Goal: Communication & Community: Answer question/provide support

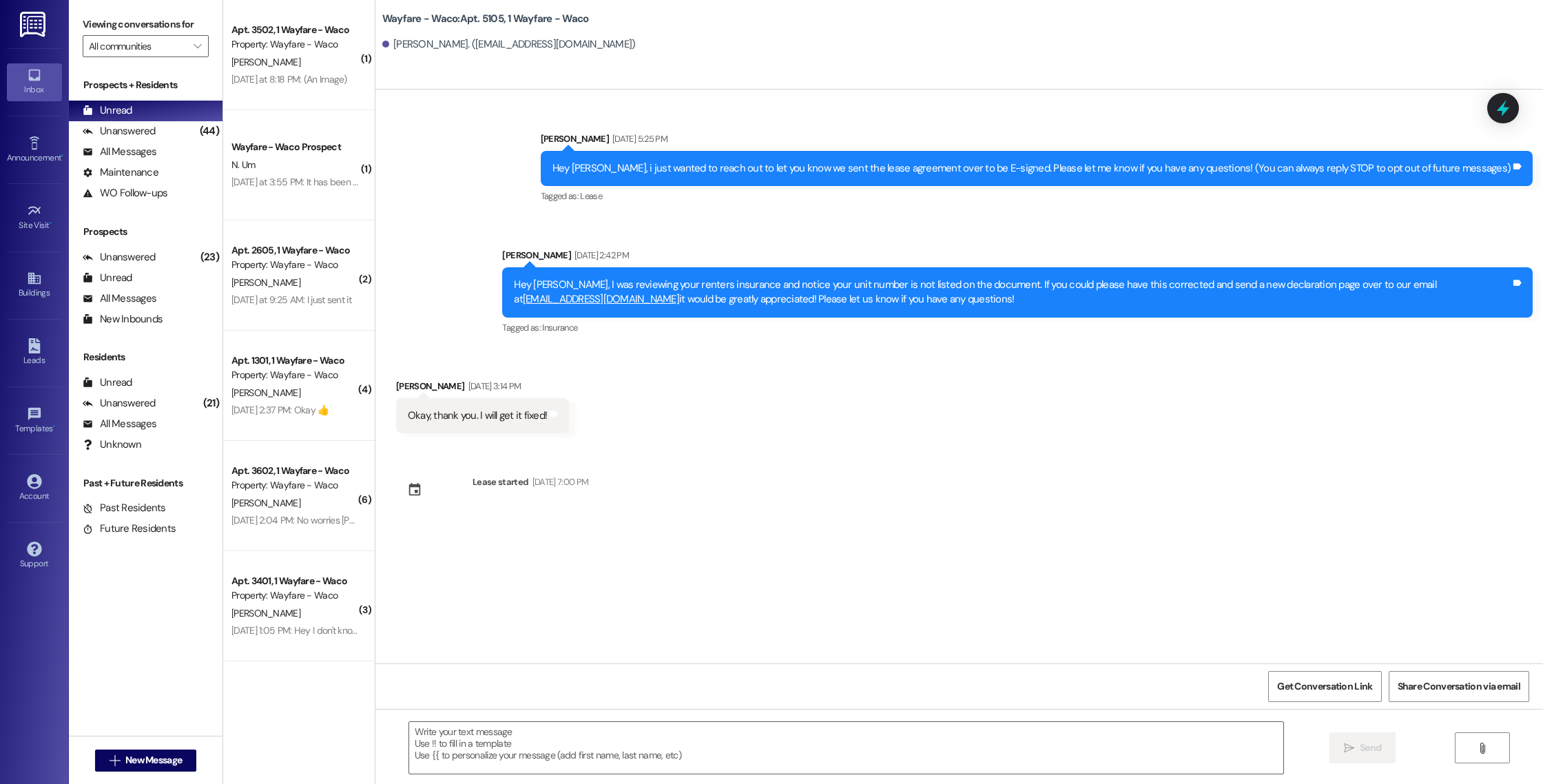
click at [137, 772] on div " New Message" at bounding box center [146, 761] width 102 height 34
click at [132, 756] on span "New Message" at bounding box center [154, 761] width 57 height 14
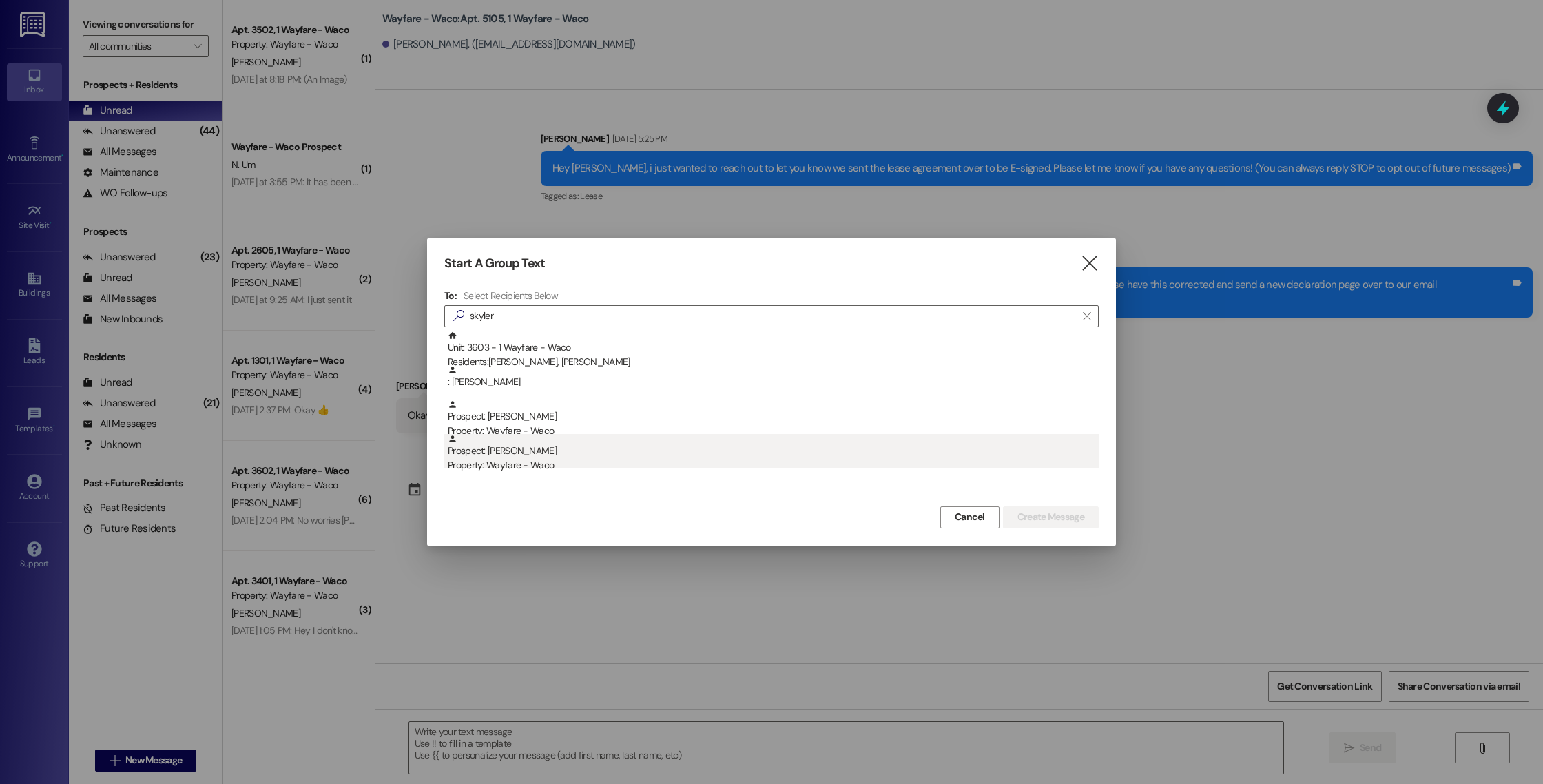
click at [692, 471] on div "Property: Wayfare - Waco" at bounding box center [773, 465] width 651 height 14
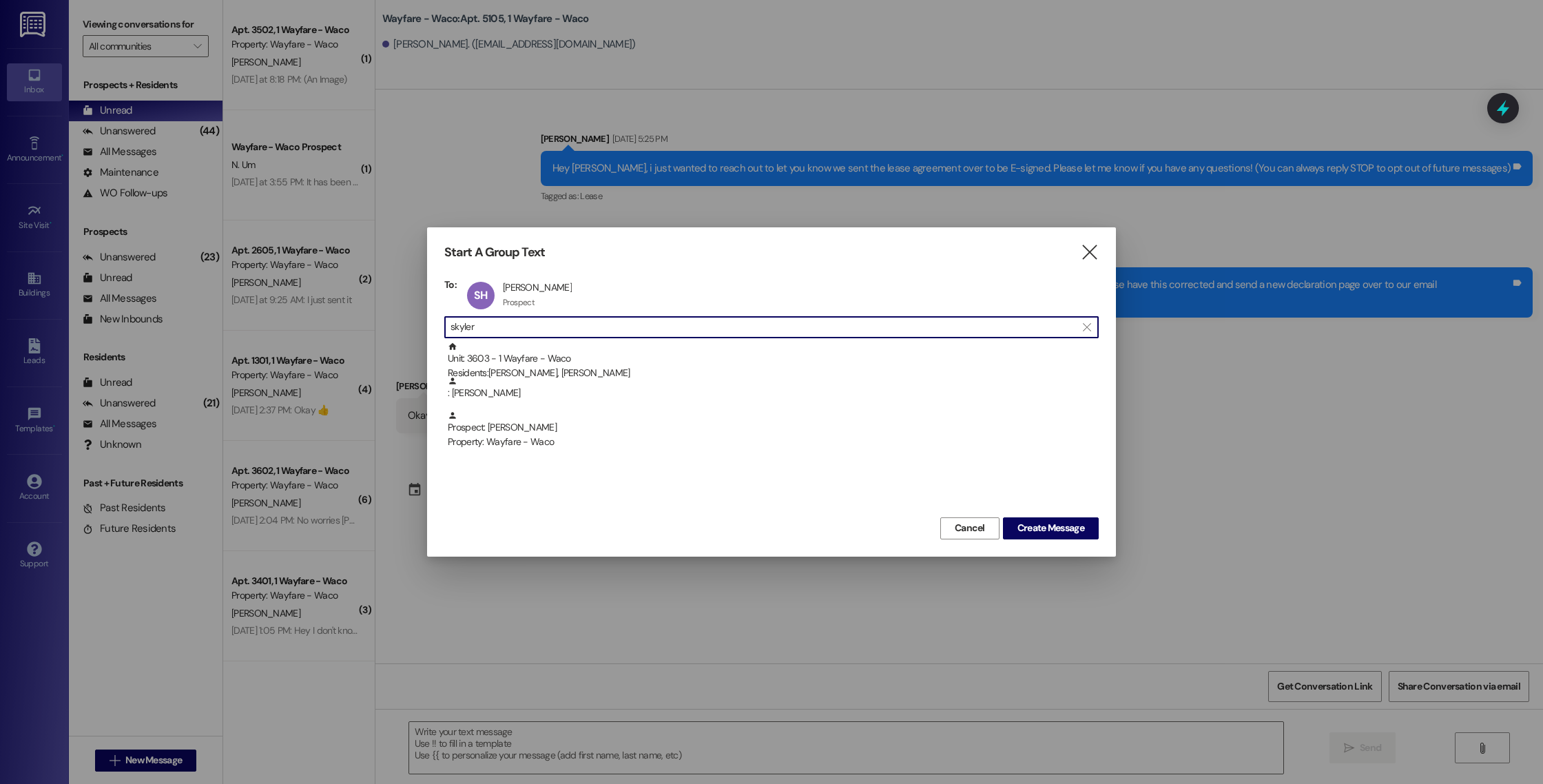
click at [694, 323] on input "skyler" at bounding box center [763, 327] width 626 height 19
type input "[PERSON_NAME]"
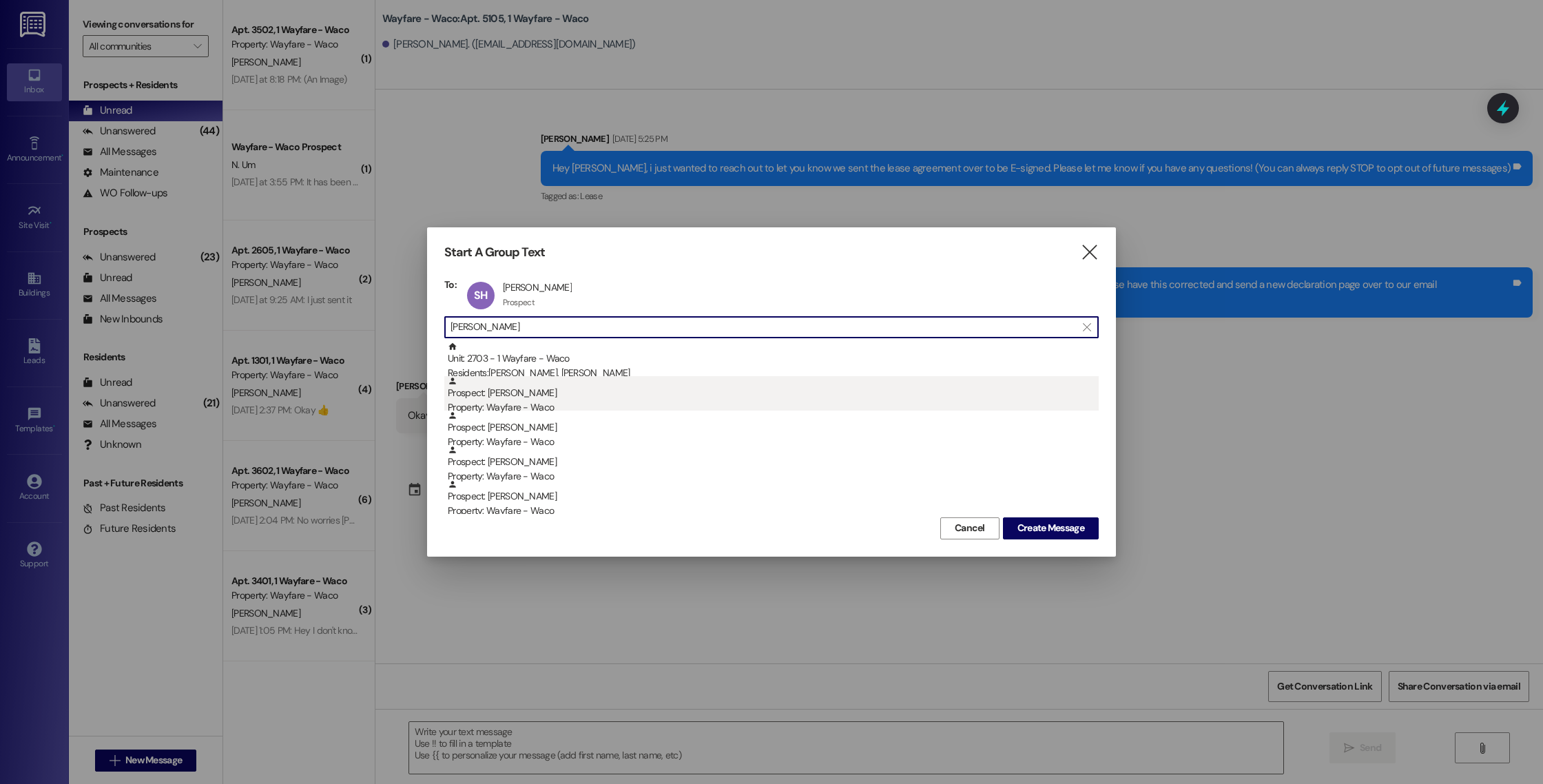
click at [549, 401] on div "Property: Wayfare - Waco" at bounding box center [773, 408] width 651 height 14
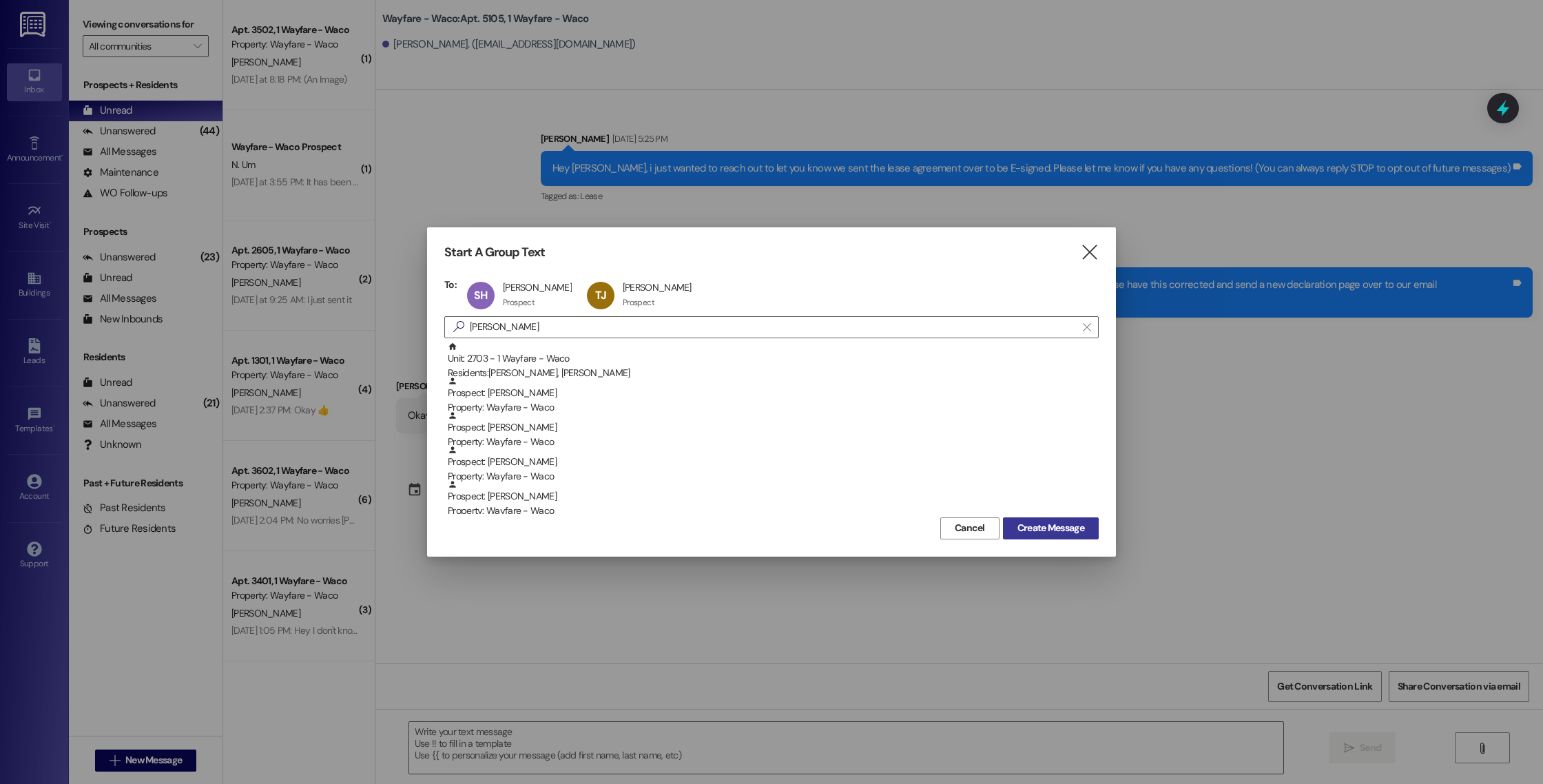
click at [1061, 531] on span "Create Message" at bounding box center [1051, 528] width 66 height 14
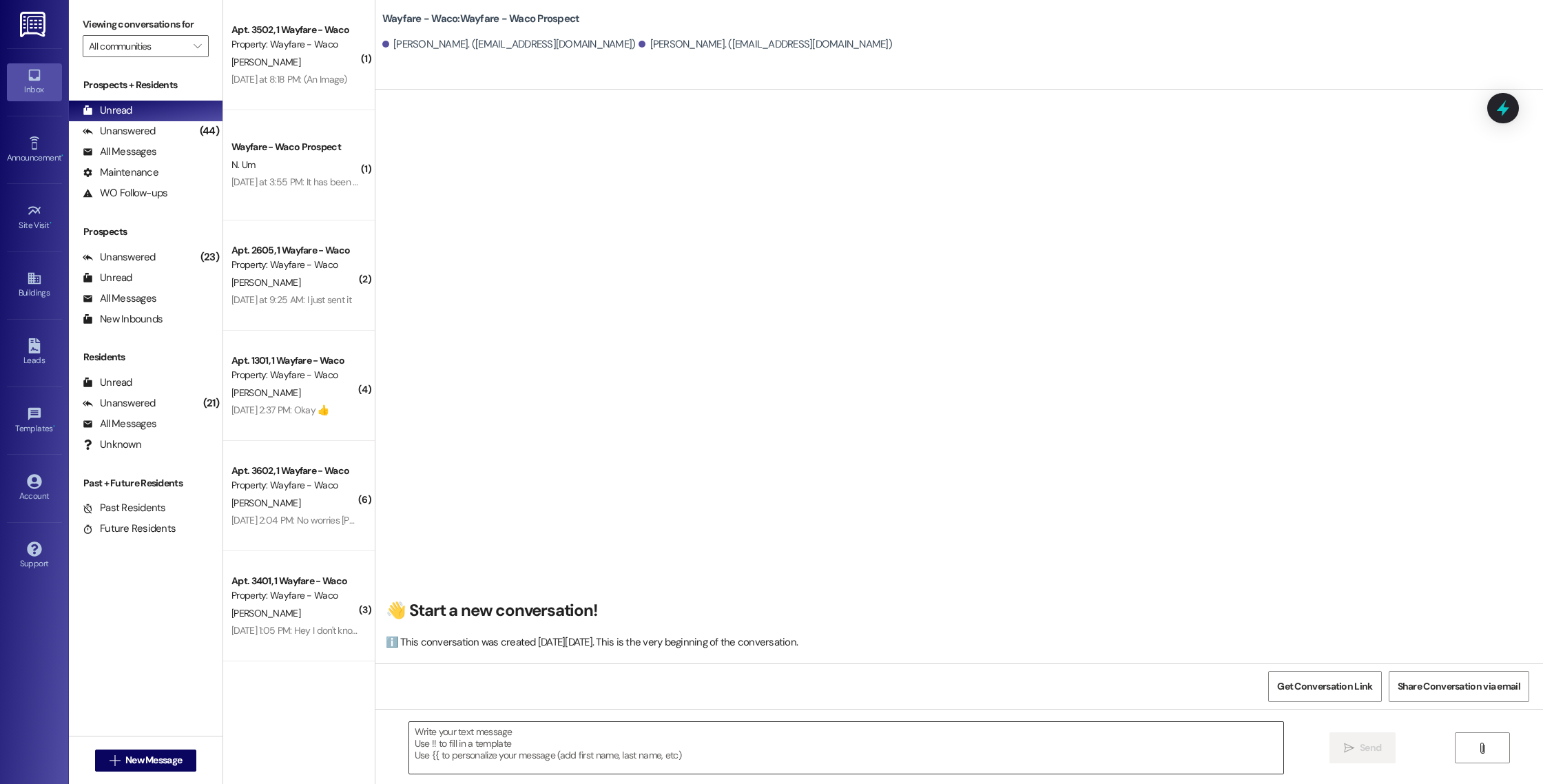
click at [666, 747] on textarea at bounding box center [847, 748] width 875 height 52
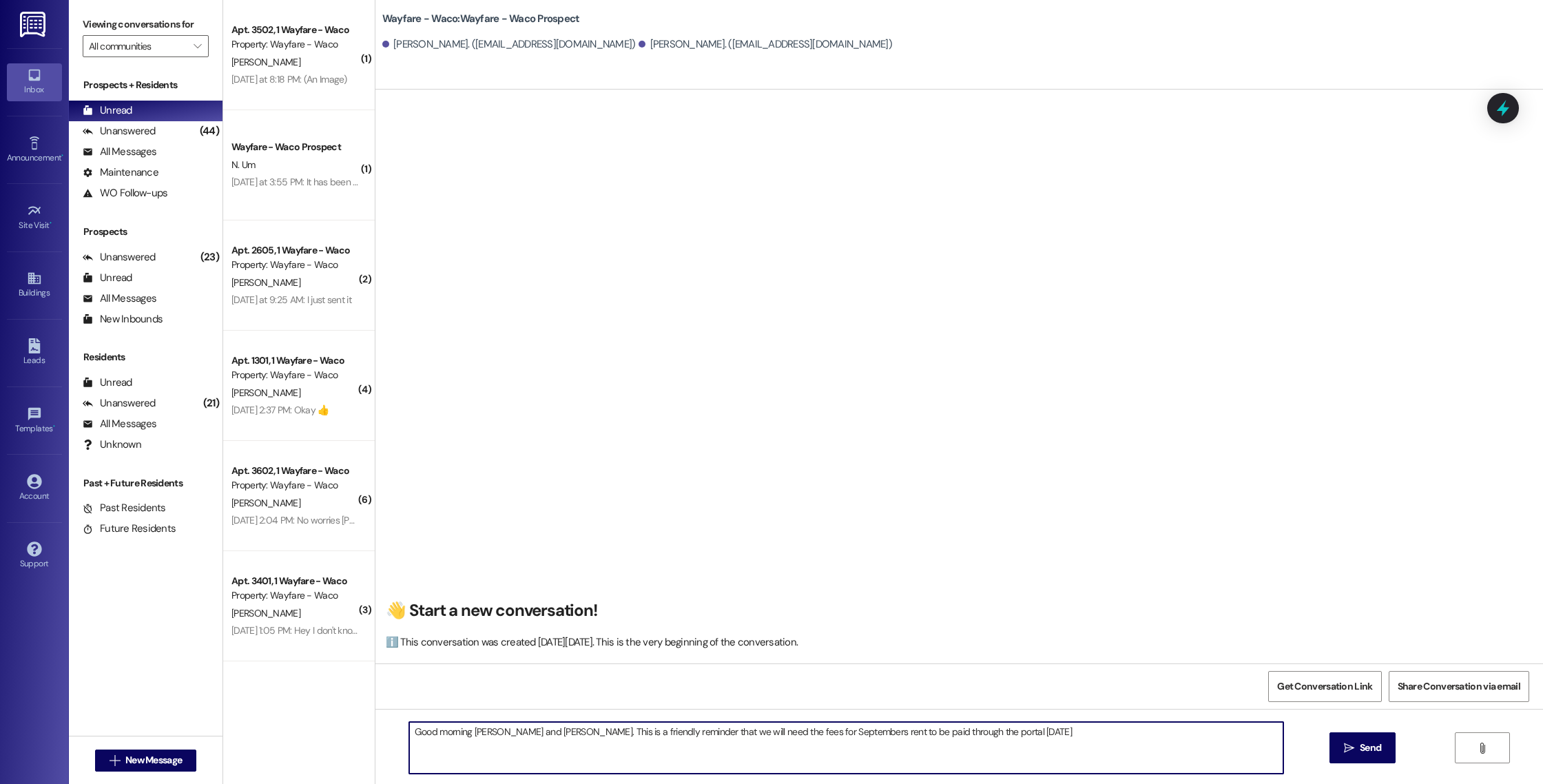
click at [824, 733] on textarea "Good morning [PERSON_NAME] and [PERSON_NAME]. This is a friendly reminder that …" at bounding box center [847, 748] width 875 height 52
click at [1019, 735] on textarea "Good morning [PERSON_NAME] and [PERSON_NAME]. This is a friendly reminder that …" at bounding box center [847, 748] width 875 height 52
click at [1010, 733] on textarea "Good morning [PERSON_NAME] and [PERSON_NAME]. This is a friendly reminder that …" at bounding box center [847, 748] width 875 height 52
click at [1108, 733] on textarea "Good morning [PERSON_NAME] and [PERSON_NAME]. This is a friendly reminder that …" at bounding box center [847, 748] width 875 height 52
click at [1089, 729] on textarea "Good morning [PERSON_NAME] and [PERSON_NAME]. This is a friendly reminder that …" at bounding box center [847, 748] width 875 height 52
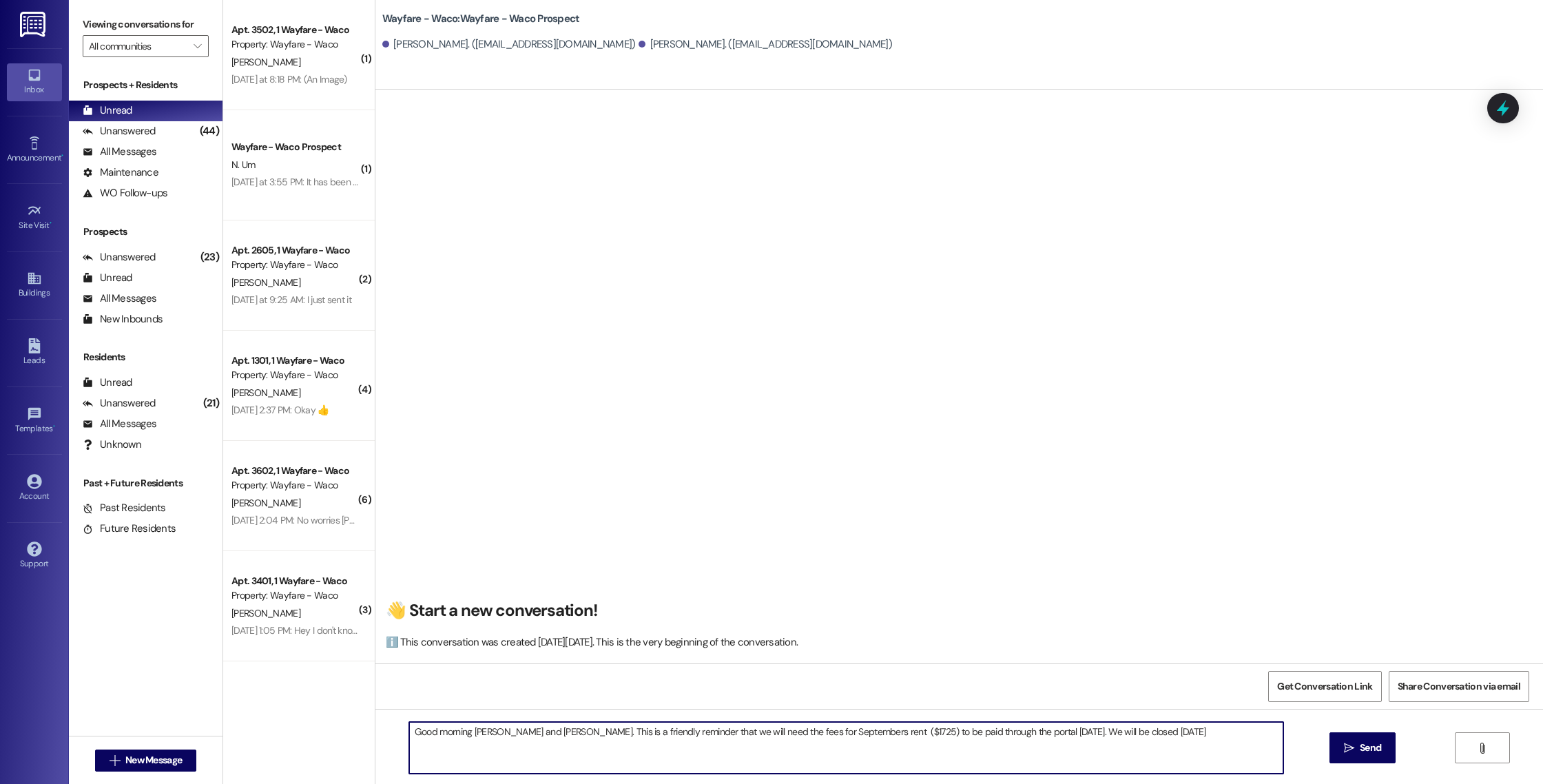
click at [1089, 729] on textarea "Good morning [PERSON_NAME] and [PERSON_NAME]. This is a friendly reminder that …" at bounding box center [847, 748] width 875 height 52
click at [1001, 733] on textarea "Good morning [PERSON_NAME] and [PERSON_NAME]. This is a friendly reminder that …" at bounding box center [847, 748] width 875 height 52
click at [1274, 733] on textarea "Good morning [PERSON_NAME] and [PERSON_NAME]. This is a friendly reminder that …" at bounding box center [847, 748] width 875 height 52
click at [590, 744] on textarea "Good morning [PERSON_NAME] and [PERSON_NAME]. This is a friendly reminder that …" at bounding box center [847, 748] width 875 height 52
click at [583, 744] on textarea "Good morning [PERSON_NAME] and [PERSON_NAME]. This is a friendly reminder that …" at bounding box center [847, 748] width 875 height 52
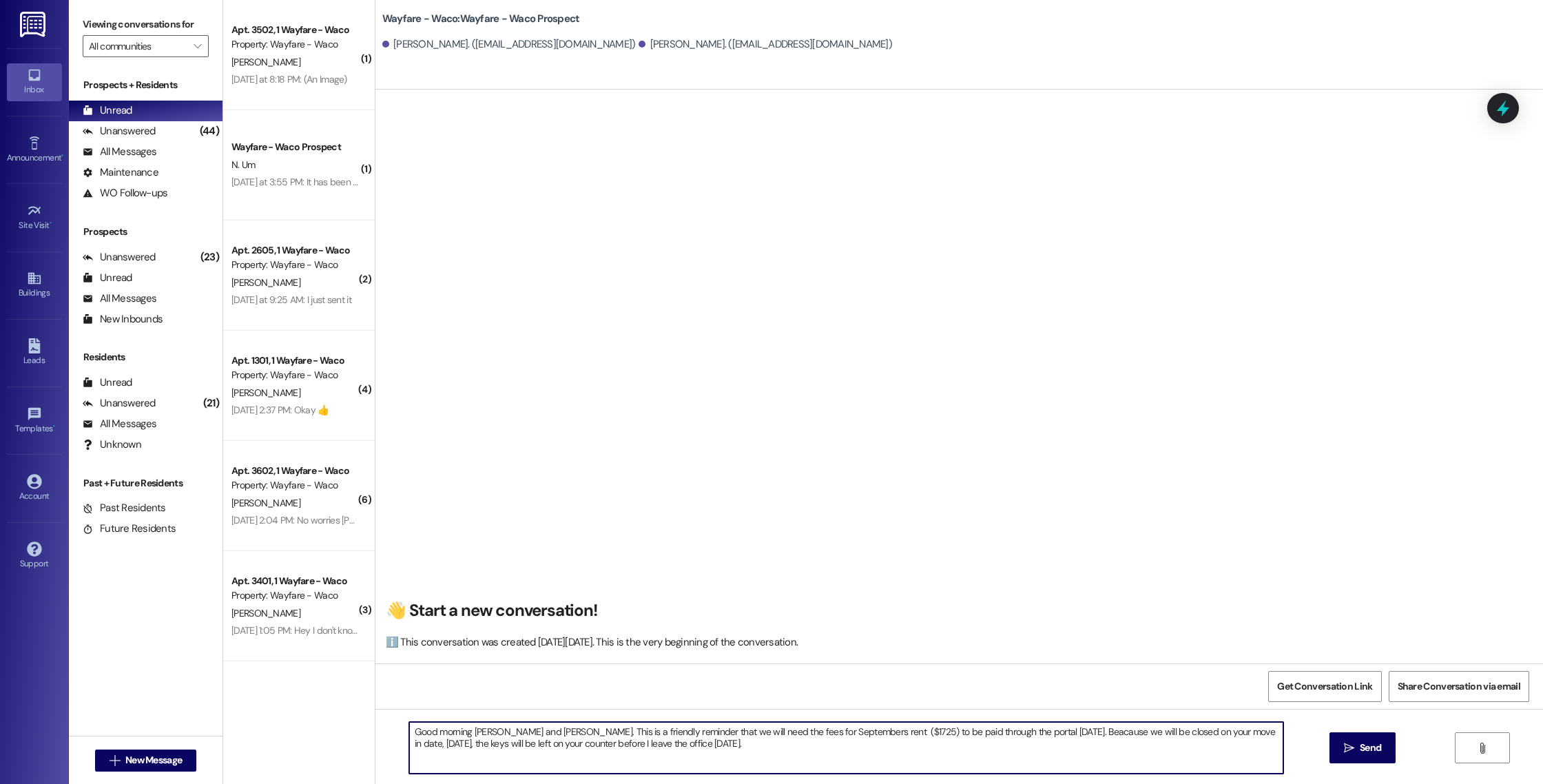
click at [1000, 735] on textarea "Good morning [PERSON_NAME] and [PERSON_NAME]. This is a friendly reminder that …" at bounding box center [847, 748] width 875 height 52
click at [1001, 736] on textarea "Good morning [PERSON_NAME] and [PERSON_NAME]. This is a friendly reminder that …" at bounding box center [847, 748] width 875 height 52
drag, startPoint x: 470, startPoint y: 745, endPoint x: 784, endPoint y: 763, distance: 314.5
click at [784, 763] on textarea "Good morning [PERSON_NAME] and [PERSON_NAME]. This is a friendly reminder that …" at bounding box center [847, 748] width 875 height 52
click at [996, 733] on textarea "Good morning [PERSON_NAME] and [PERSON_NAME]. This is a friendly reminder that …" at bounding box center [847, 748] width 875 height 52
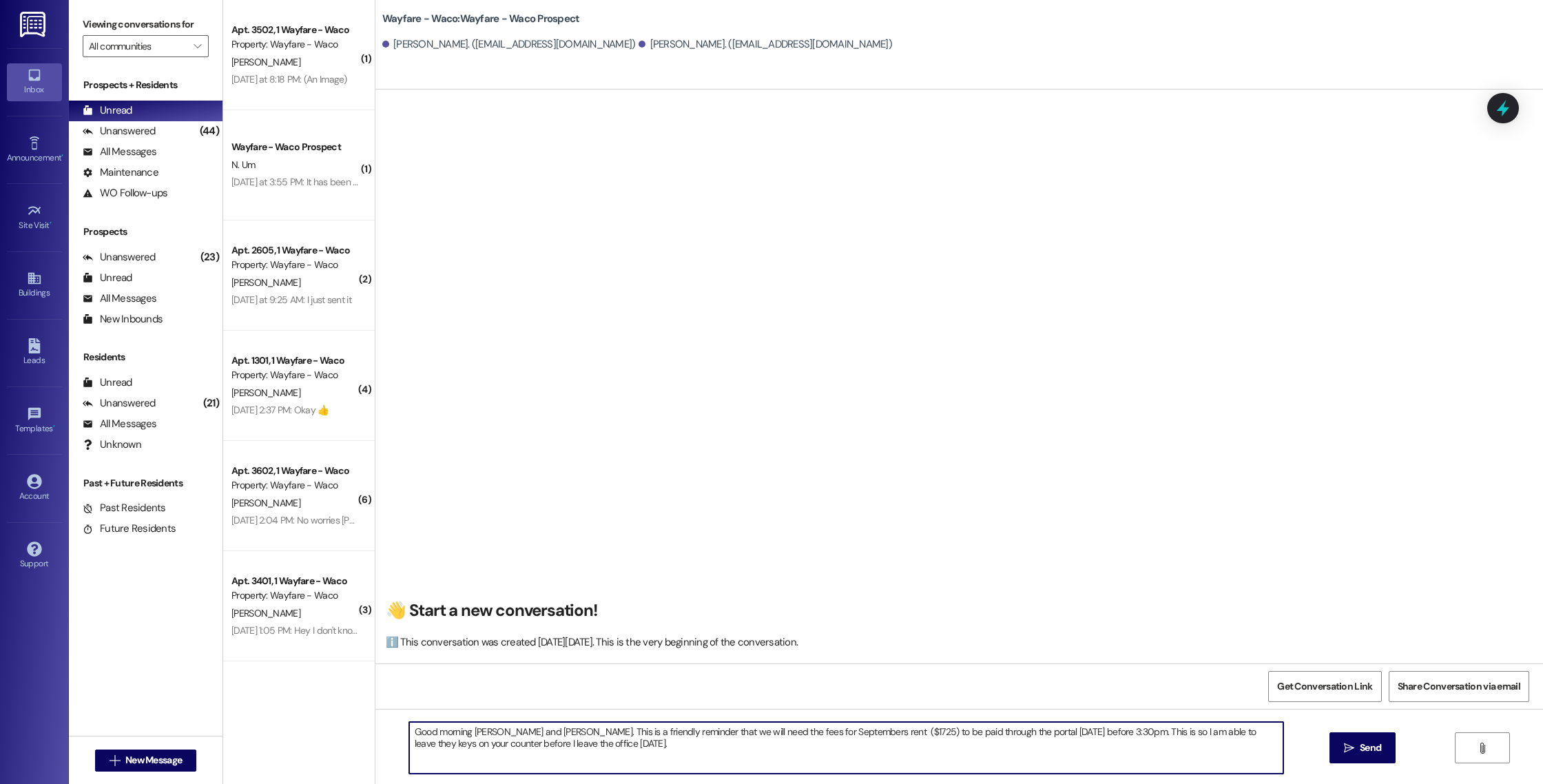
click at [568, 747] on textarea "Good morning [PERSON_NAME] and [PERSON_NAME]. This is a friendly reminder that …" at bounding box center [847, 748] width 875 height 52
drag, startPoint x: 613, startPoint y: 747, endPoint x: 420, endPoint y: 718, distance: 195.2
click at [419, 718] on div "Good morning [PERSON_NAME] and [PERSON_NAME]. This is a friendly reminder that …" at bounding box center [959, 760] width 1168 height 103
click at [624, 753] on textarea "Good morning [PERSON_NAME] and [PERSON_NAME]. This is a friendly reminder that …" at bounding box center [847, 748] width 875 height 52
type textarea "Good morning [PERSON_NAME] and [PERSON_NAME]. This is a friendly reminder that …"
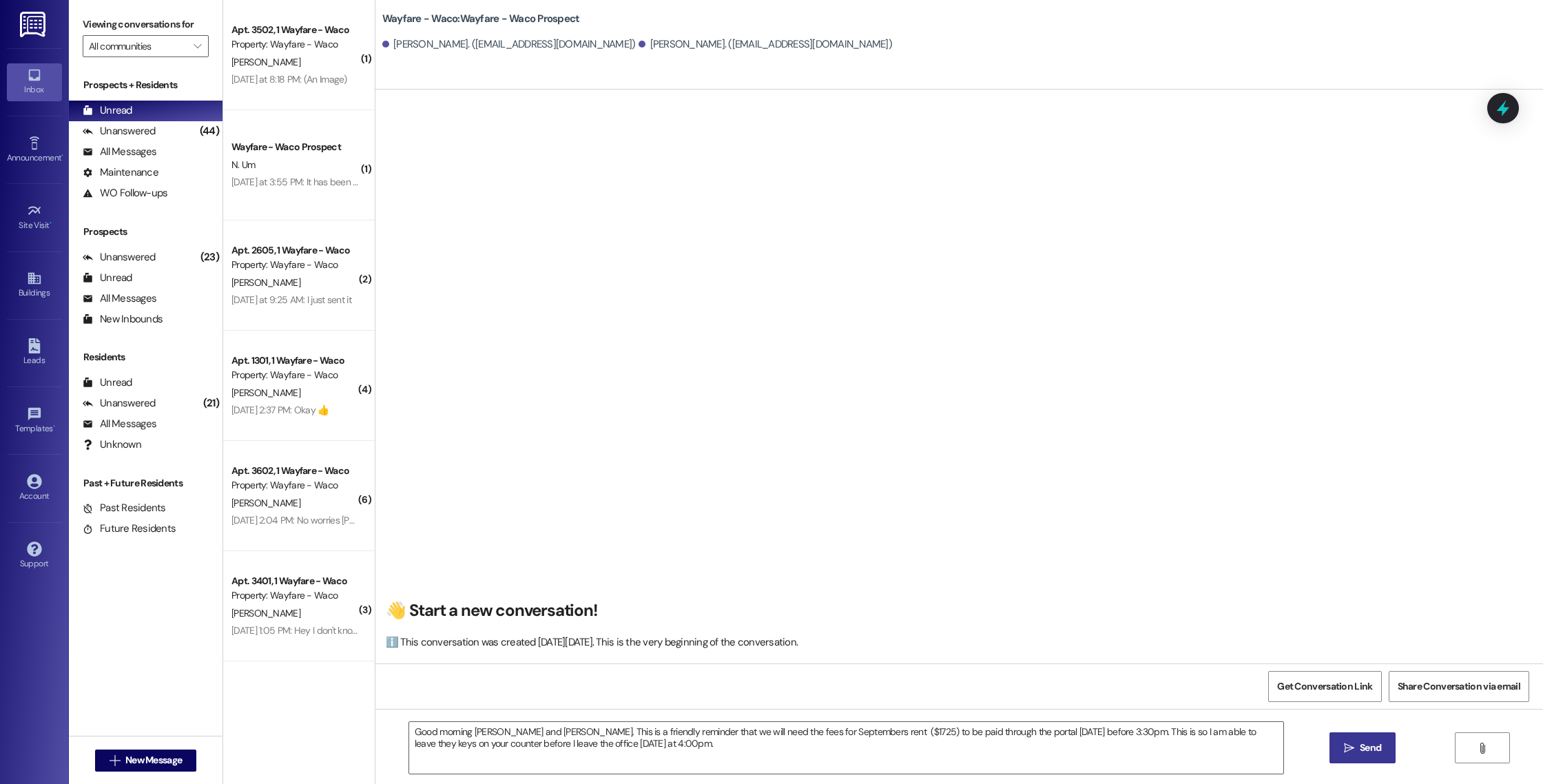
click at [1342, 741] on span " Send" at bounding box center [1363, 748] width 43 height 14
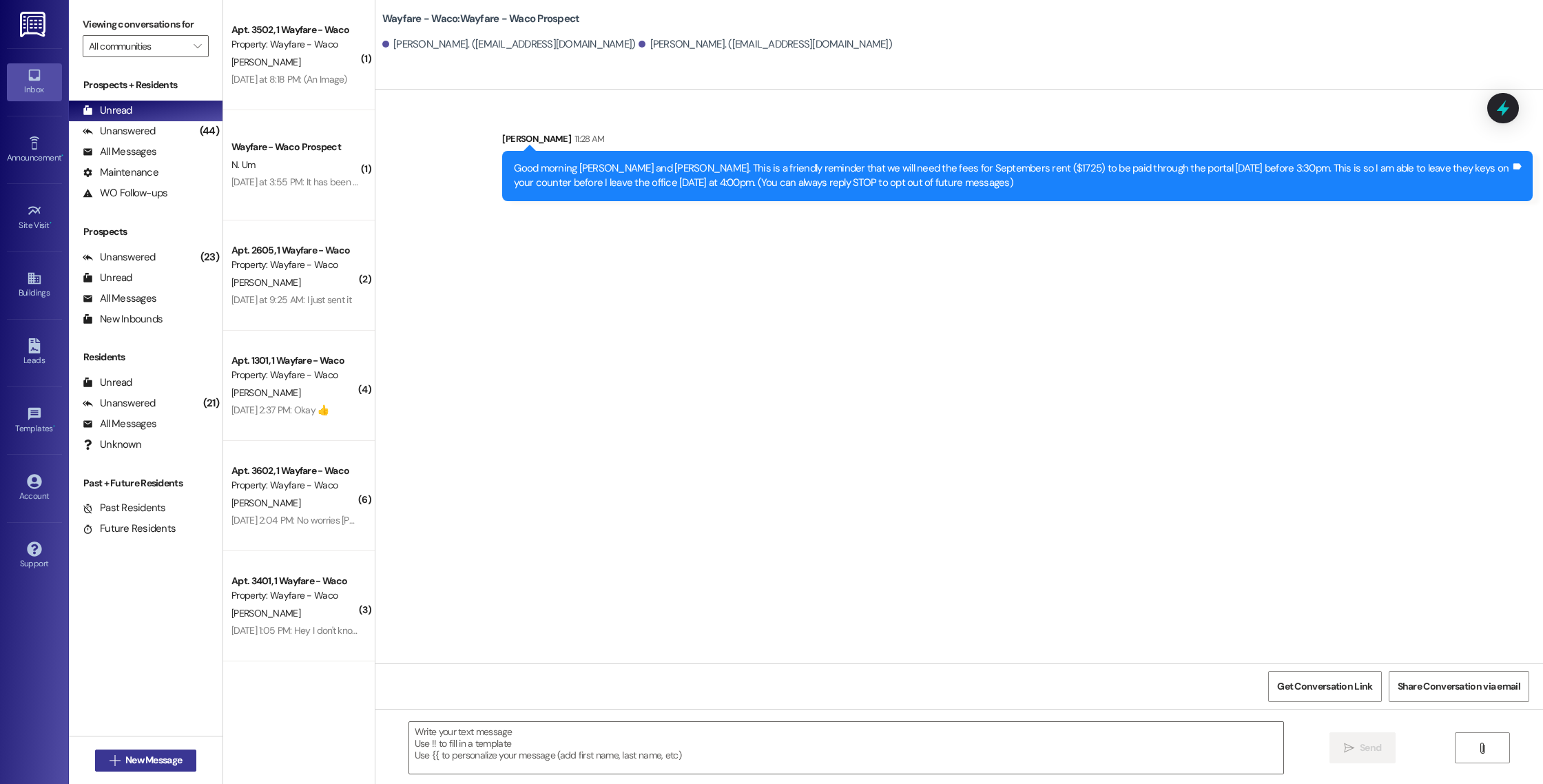
click at [137, 769] on button " New Message" at bounding box center [146, 761] width 102 height 22
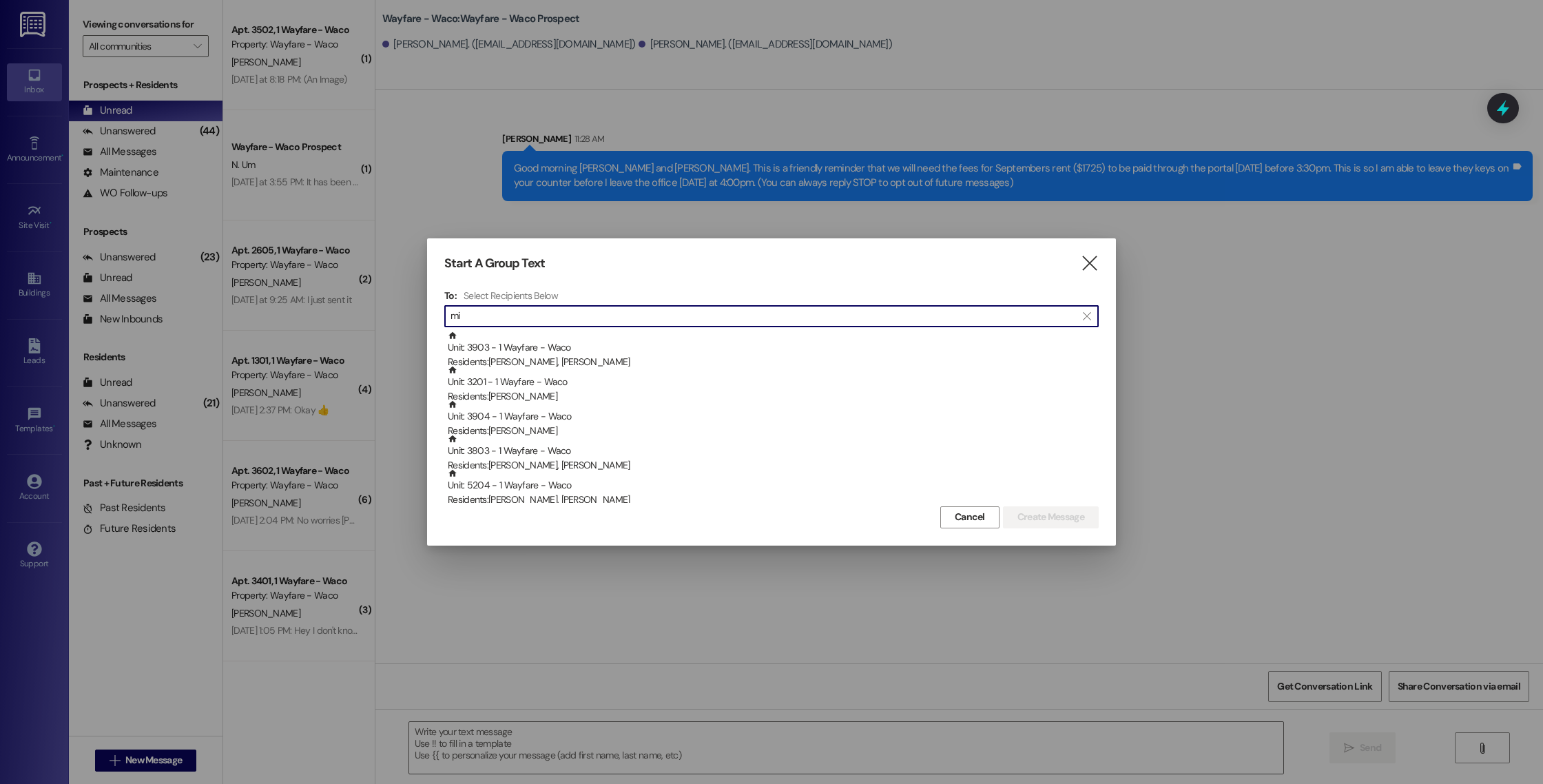
type input "m"
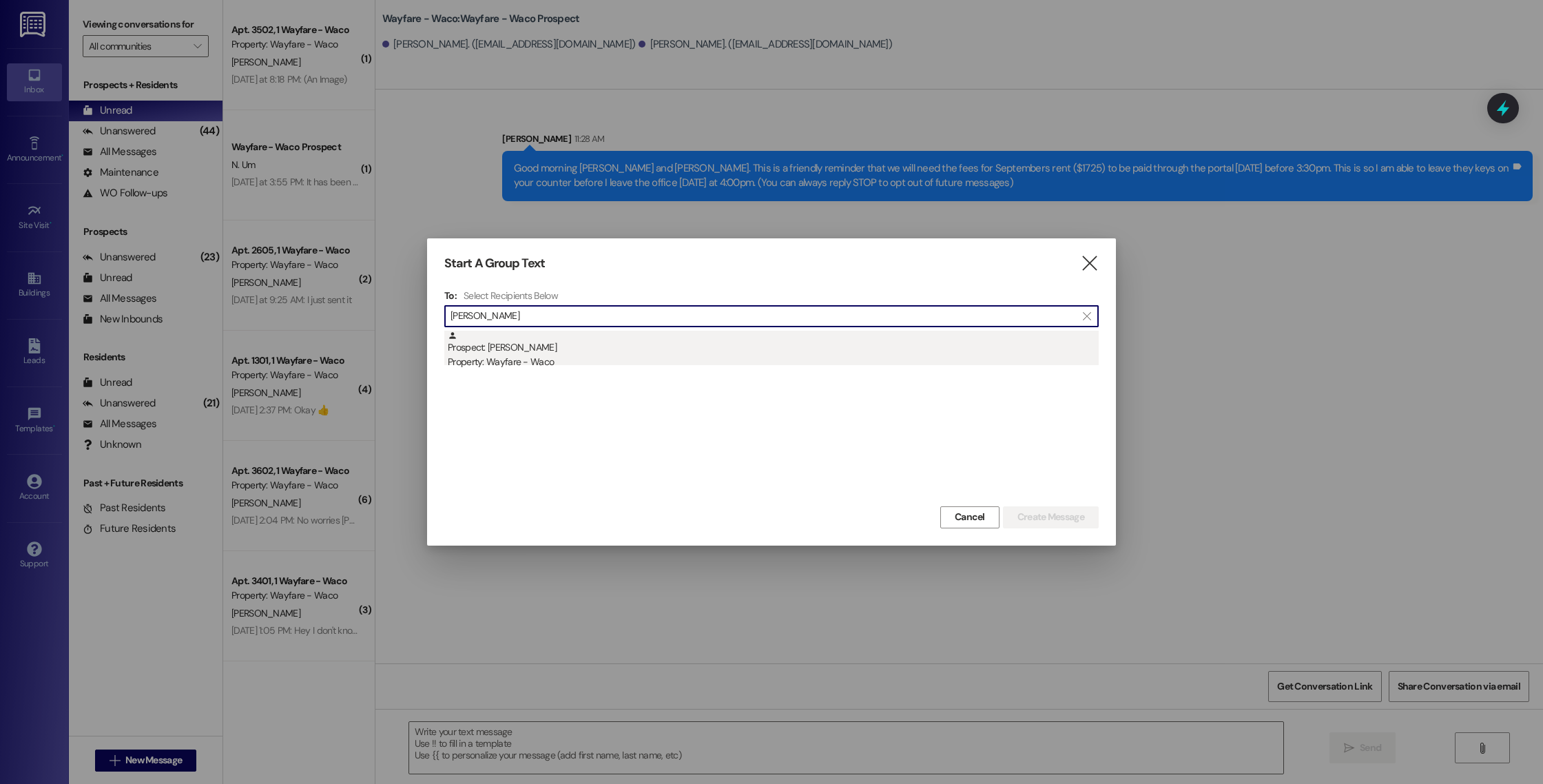
type input "[PERSON_NAME]"
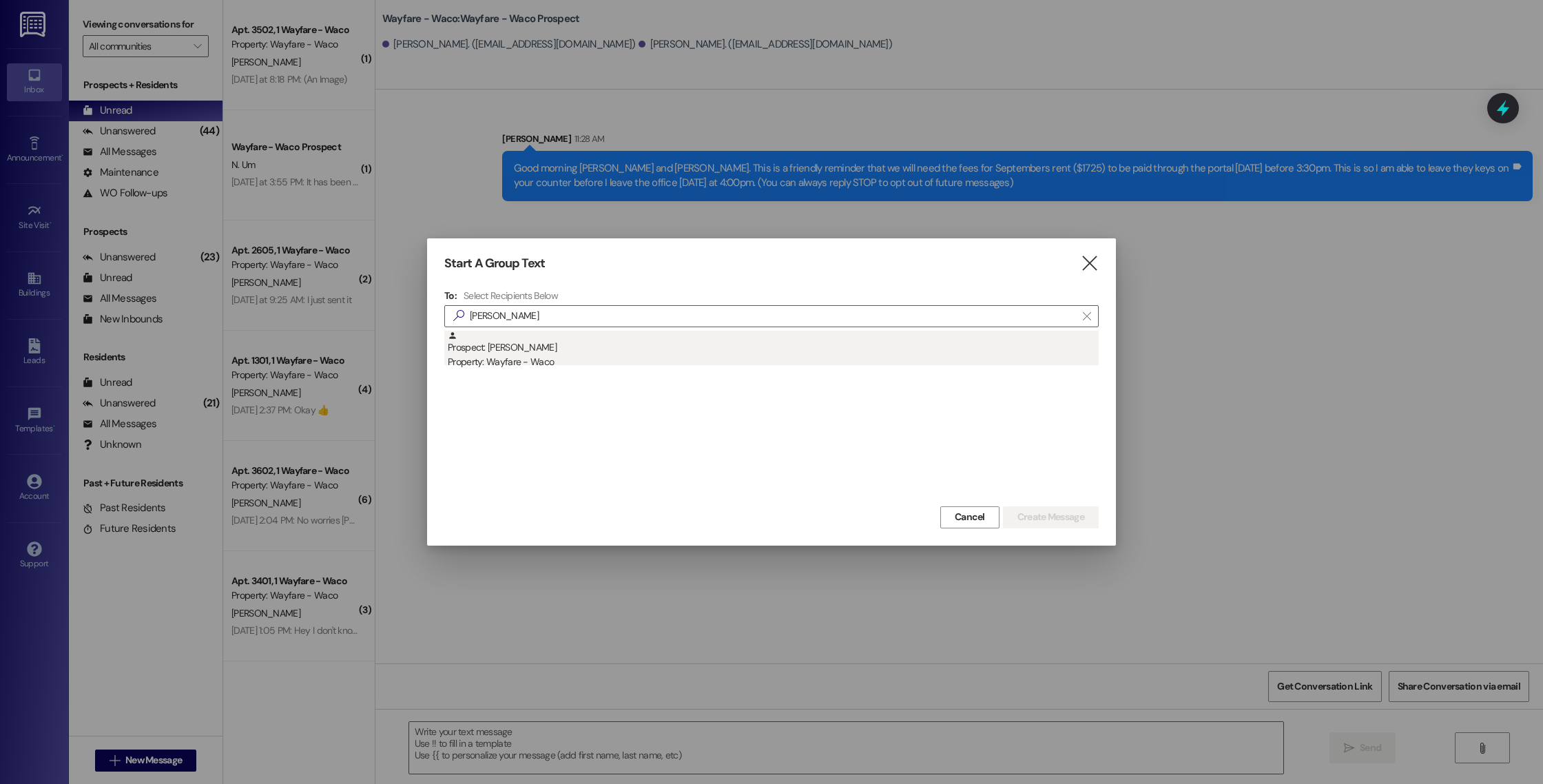
click at [688, 353] on div "Prospect: [PERSON_NAME] Property: Wayfare - Waco" at bounding box center [773, 350] width 651 height 40
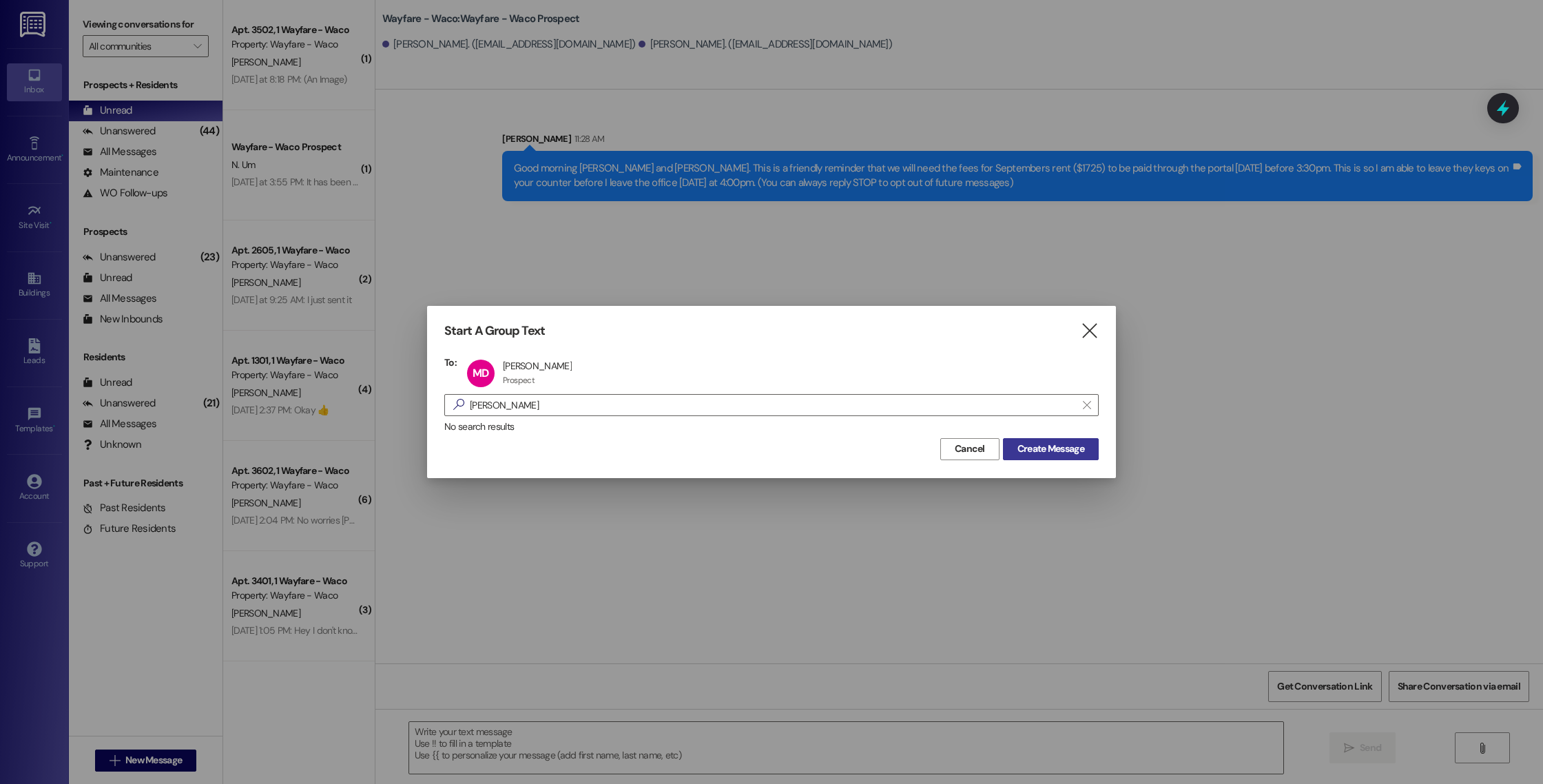
click at [1058, 453] on span "Create Message" at bounding box center [1051, 449] width 66 height 14
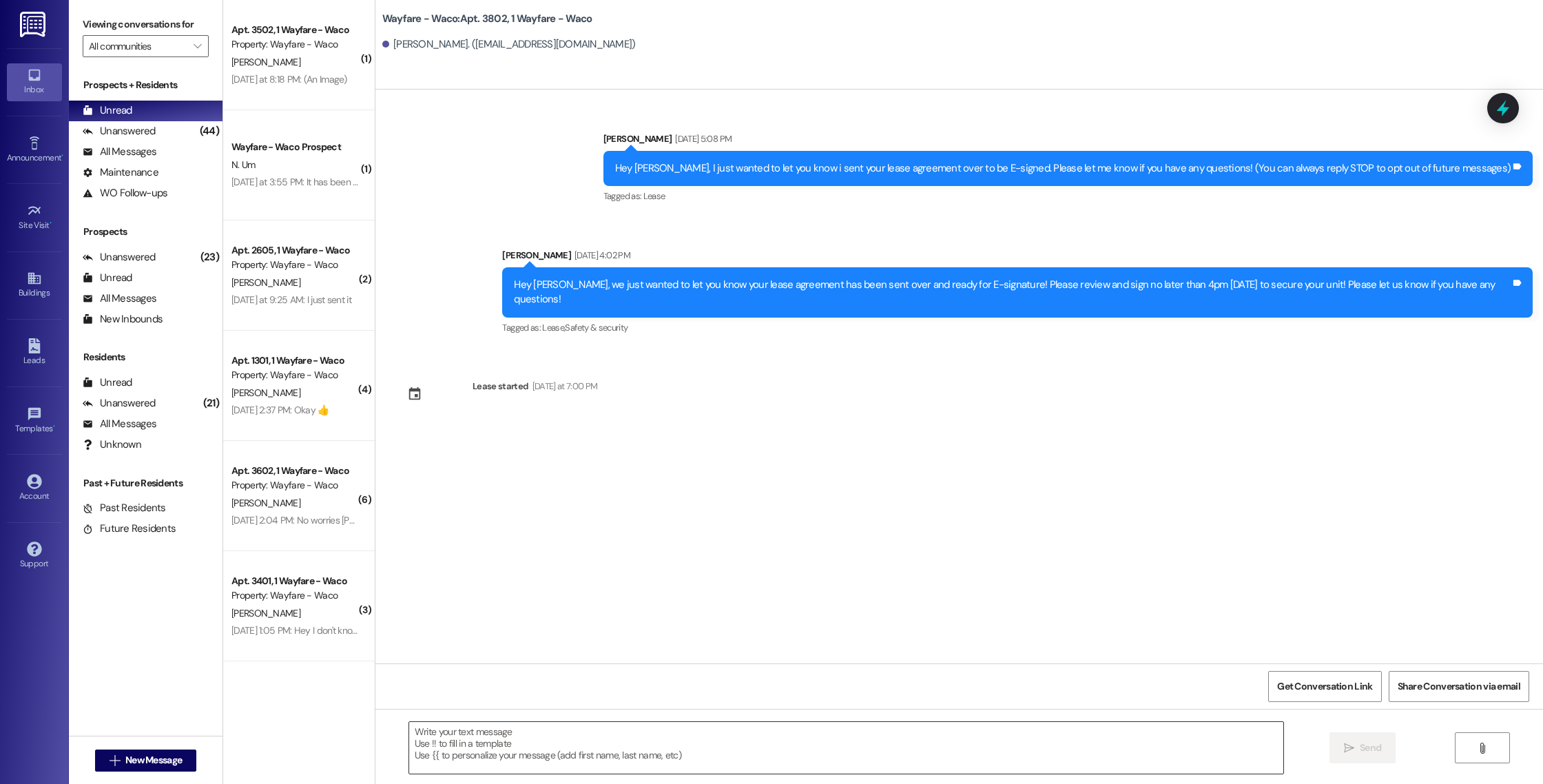
click at [651, 758] on textarea at bounding box center [847, 748] width 875 height 52
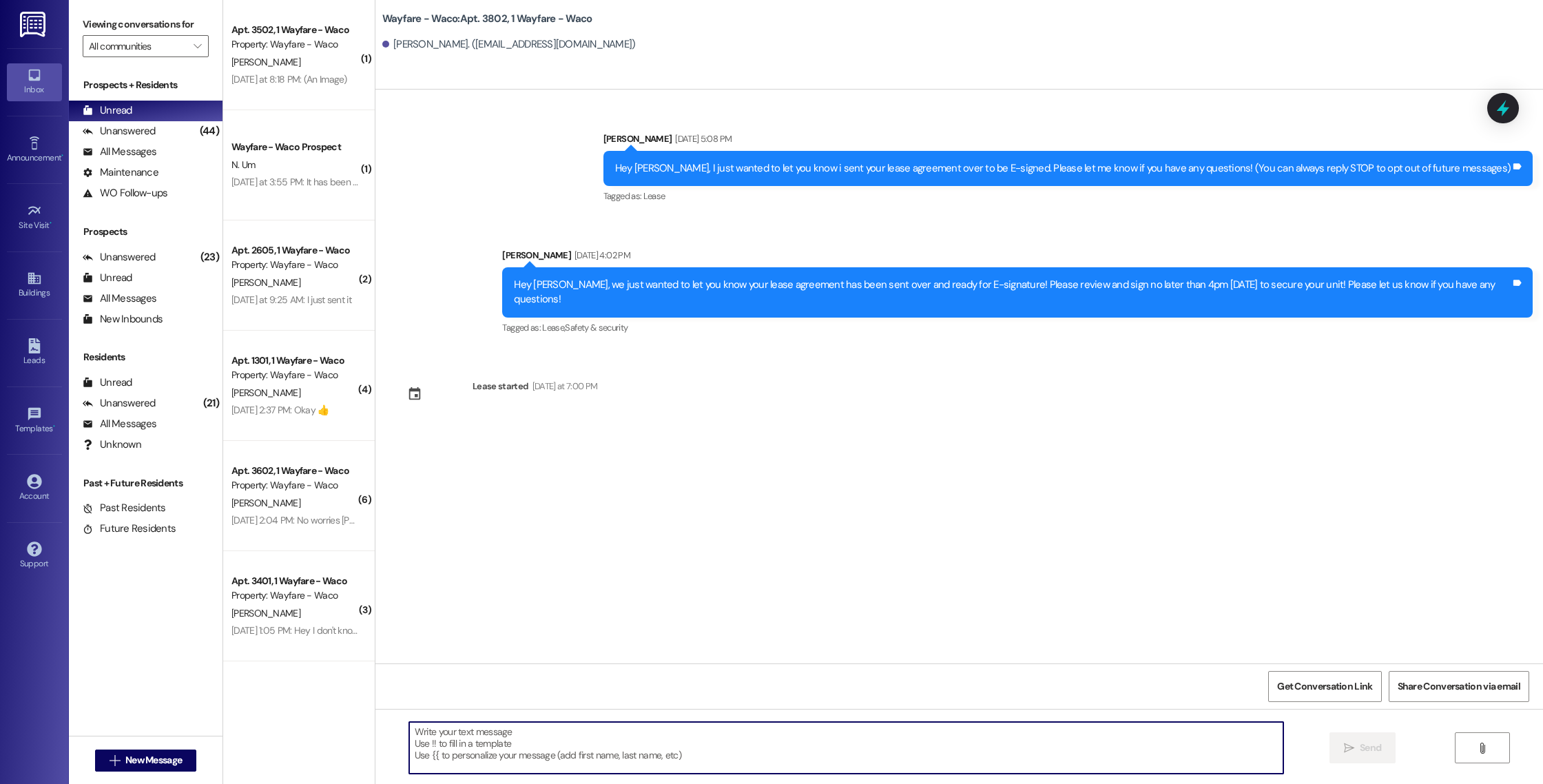
paste textarea "Good morning [PERSON_NAME] and [PERSON_NAME]. This is a friendly reminder that …"
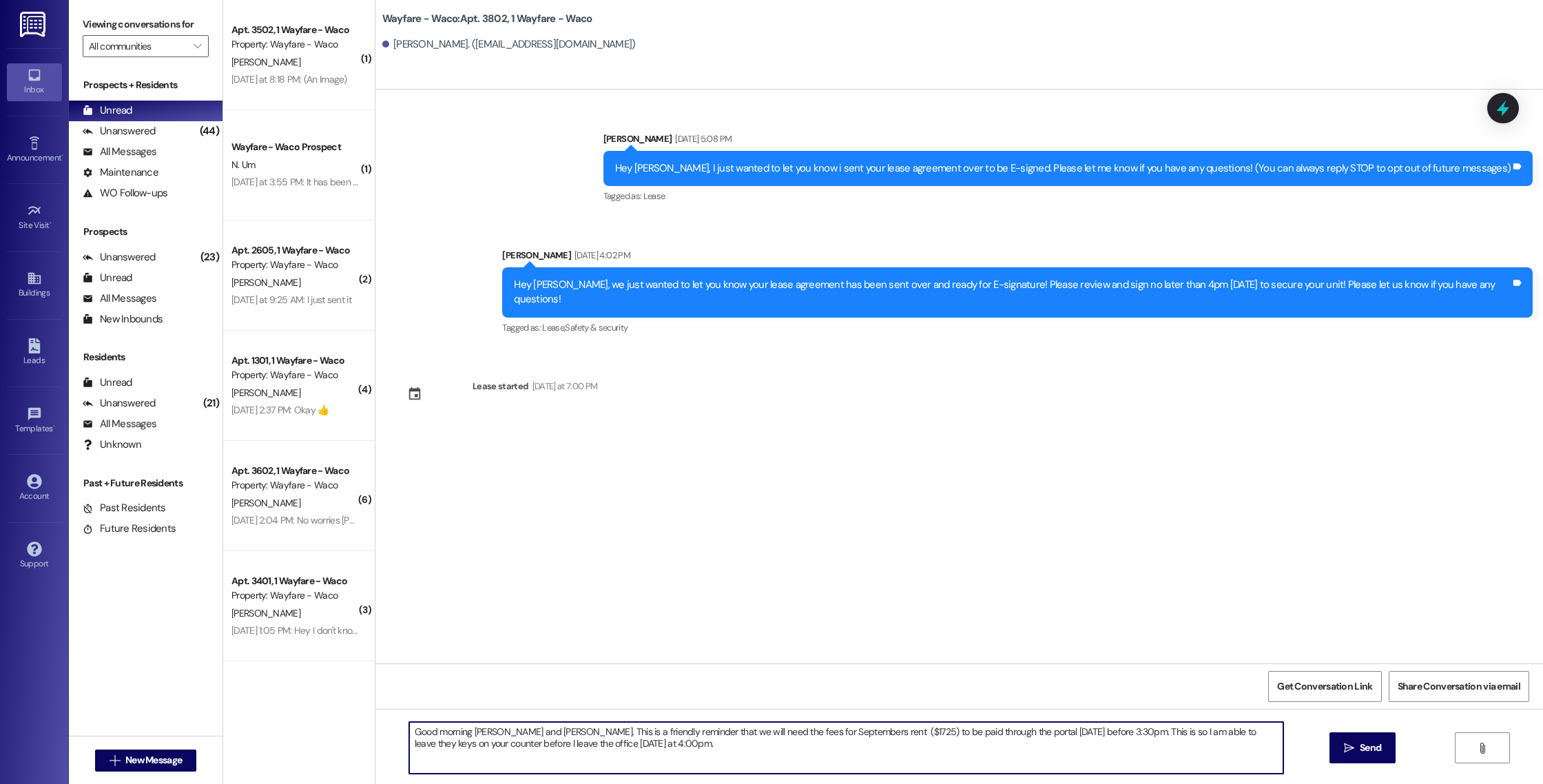
click at [525, 732] on textarea "Good morning [PERSON_NAME] and [PERSON_NAME]. This is a friendly reminder that …" at bounding box center [847, 748] width 875 height 52
click at [1027, 733] on textarea "Good morning [PERSON_NAME]. This is a friendly reminder that we will need the f…" at bounding box center [847, 748] width 875 height 52
click at [1030, 732] on textarea "Good morning [PERSON_NAME]. This is a friendly reminder that we will need the f…" at bounding box center [847, 748] width 875 height 52
click at [1080, 733] on textarea "Good morning [PERSON_NAME]. This is a friendly reminder that we will need the f…" at bounding box center [847, 748] width 875 height 52
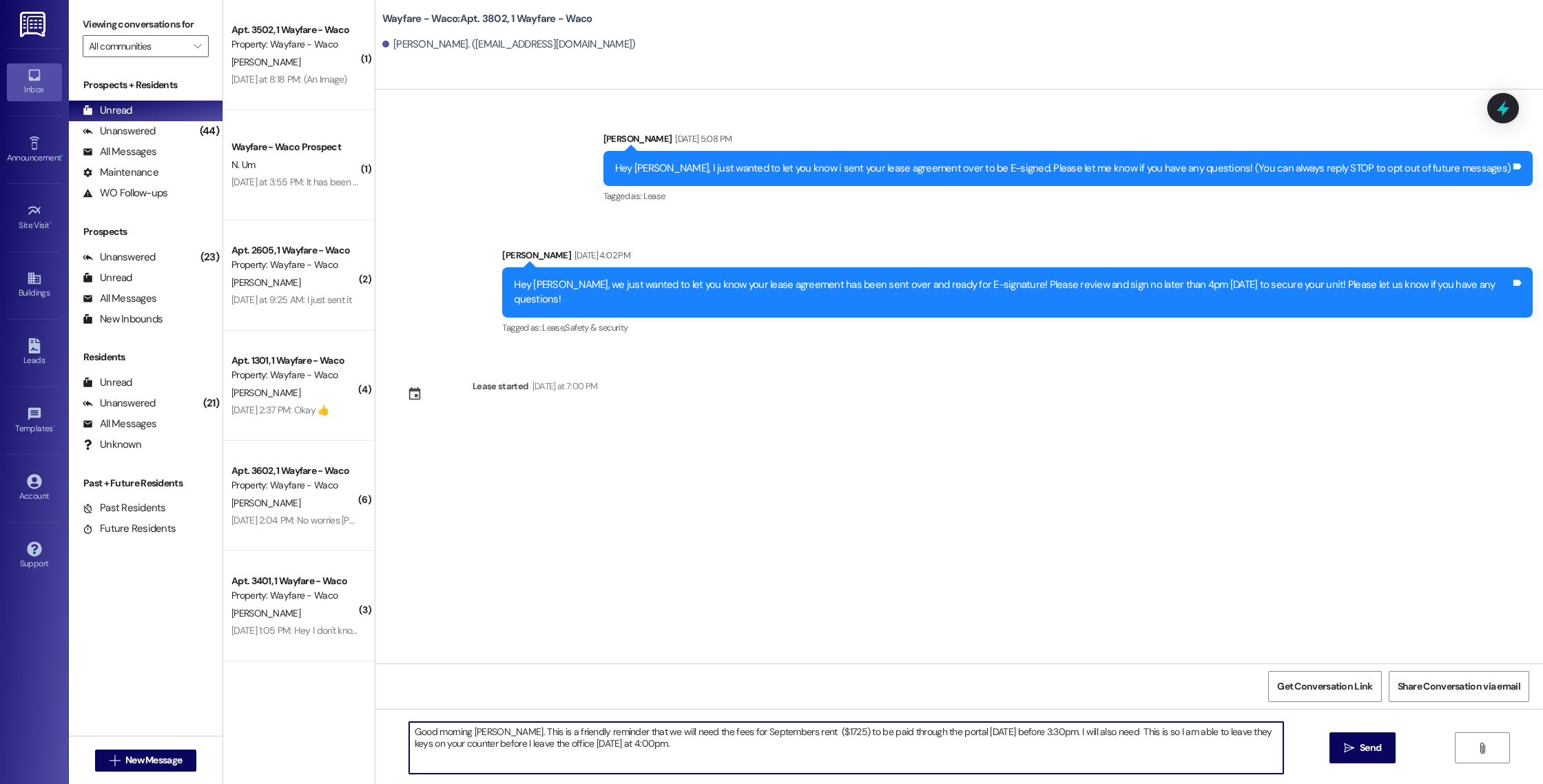
click at [1088, 734] on textarea "Good morning [PERSON_NAME]. This is a friendly reminder that we will need the f…" at bounding box center [847, 748] width 875 height 52
click at [1088, 732] on textarea "Good morning [PERSON_NAME]. This is a friendly reminder that we will need the f…" at bounding box center [847, 748] width 875 height 52
click at [1172, 732] on textarea "Good morning [PERSON_NAME]. This is a friendly reminder that we will need the f…" at bounding box center [847, 748] width 875 height 52
drag, startPoint x: 1226, startPoint y: 735, endPoint x: 1194, endPoint y: 735, distance: 32.0
click at [1194, 735] on textarea "Good morning [PERSON_NAME]. This is a friendly reminder that we will need the f…" at bounding box center [847, 748] width 875 height 52
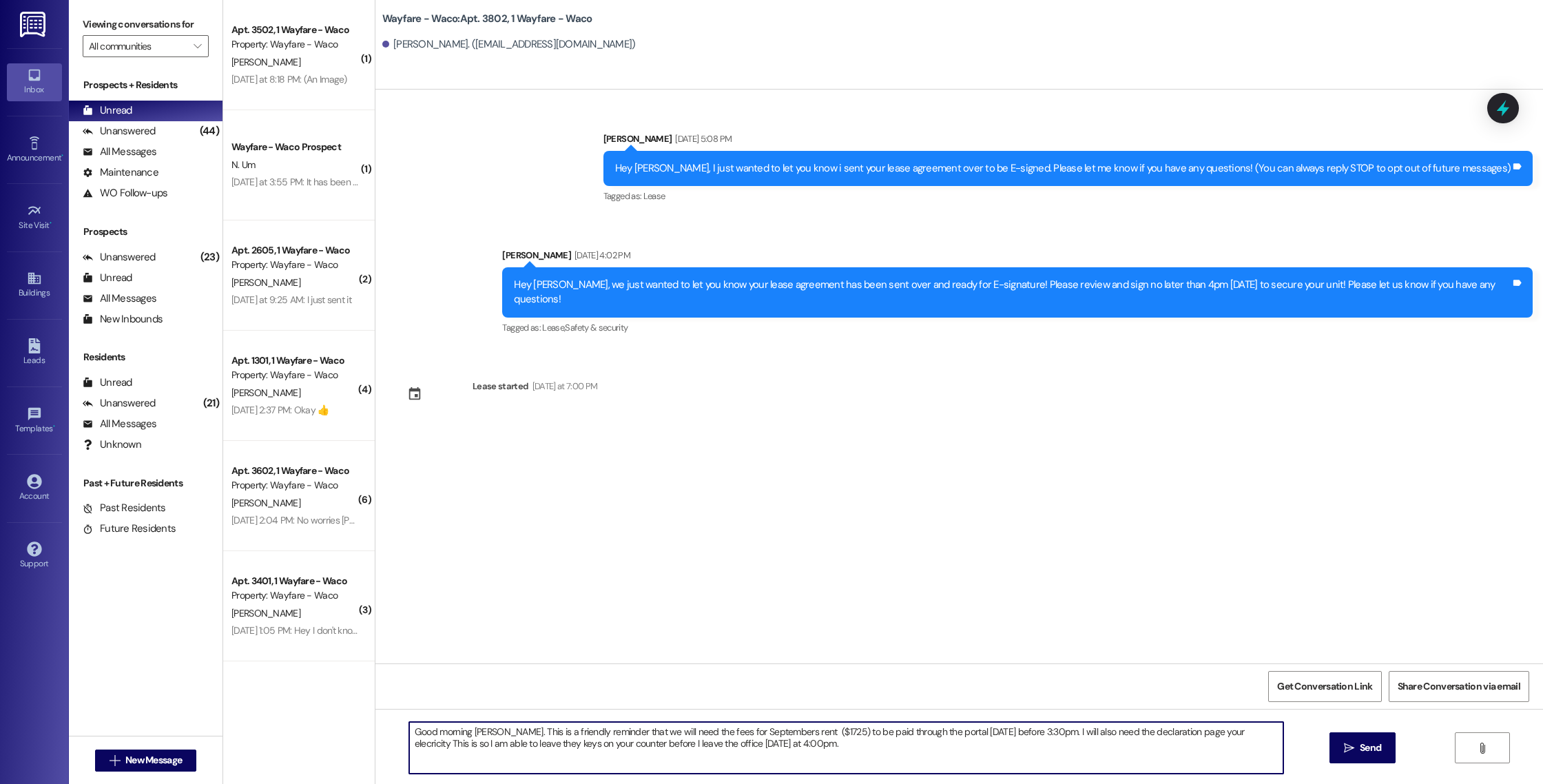
click at [1149, 736] on textarea "Good morning [PERSON_NAME]. This is a friendly reminder that we will need the f…" at bounding box center [847, 748] width 875 height 52
click at [1239, 733] on textarea "Good morning [PERSON_NAME]. This is a friendly reminder that we will need the f…" at bounding box center [847, 748] width 875 height 52
click at [1193, 733] on textarea "Good morning [PERSON_NAME]. This is a friendly reminder that we will need the f…" at bounding box center [847, 748] width 875 height 52
click at [840, 746] on textarea "Good morning [PERSON_NAME]. This is a friendly reminder that we will need the f…" at bounding box center [847, 748] width 875 height 52
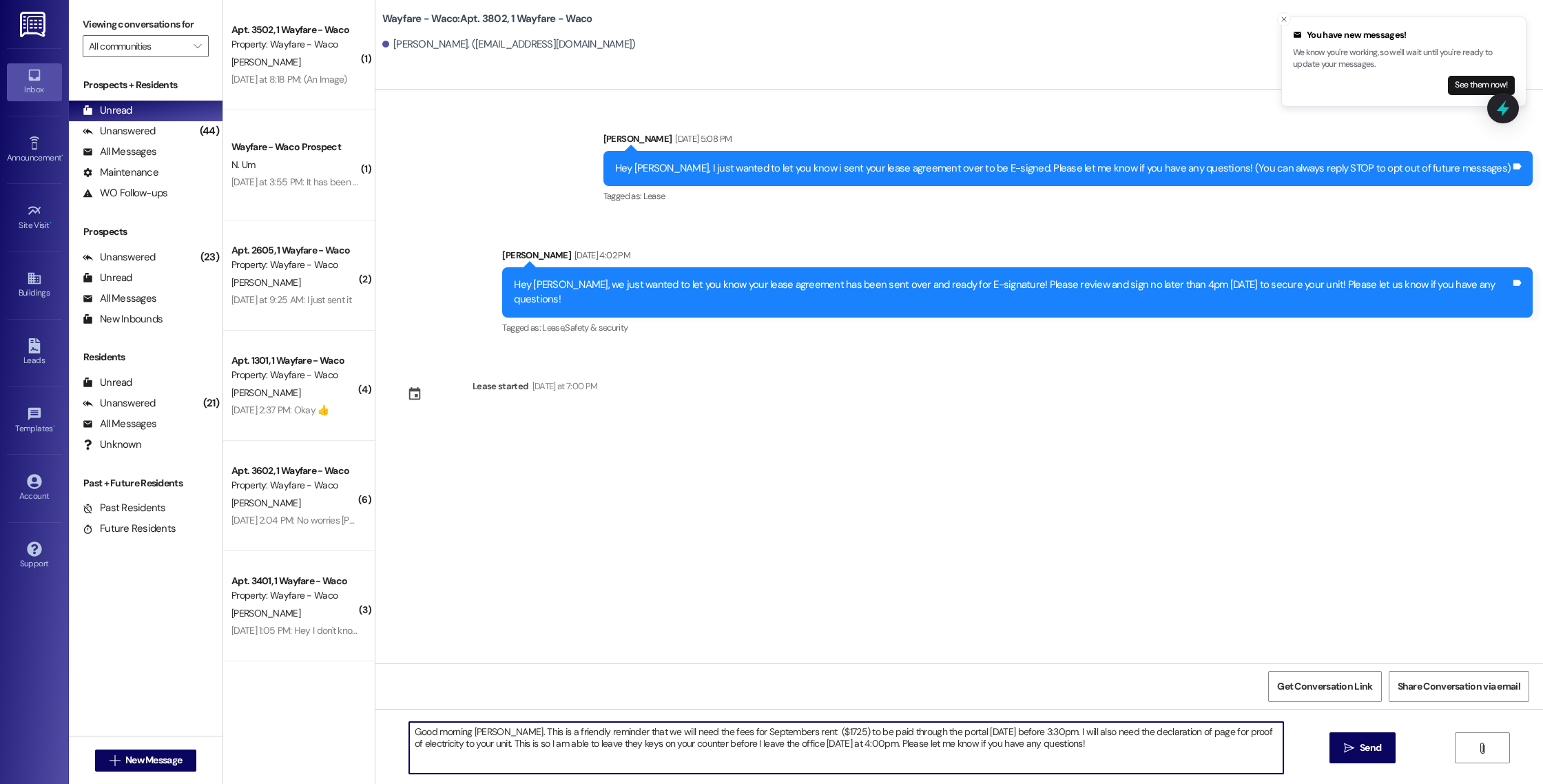
drag, startPoint x: 1026, startPoint y: 748, endPoint x: 586, endPoint y: 723, distance: 440.7
click at [586, 723] on textarea "Good morning [PERSON_NAME]. This is a friendly reminder that we will need the f…" at bounding box center [847, 748] width 875 height 52
type textarea "Good morning [PERSON_NAME]. This is a friendly reminder that we will need the f…"
click at [1387, 750] on button " Send" at bounding box center [1363, 747] width 66 height 31
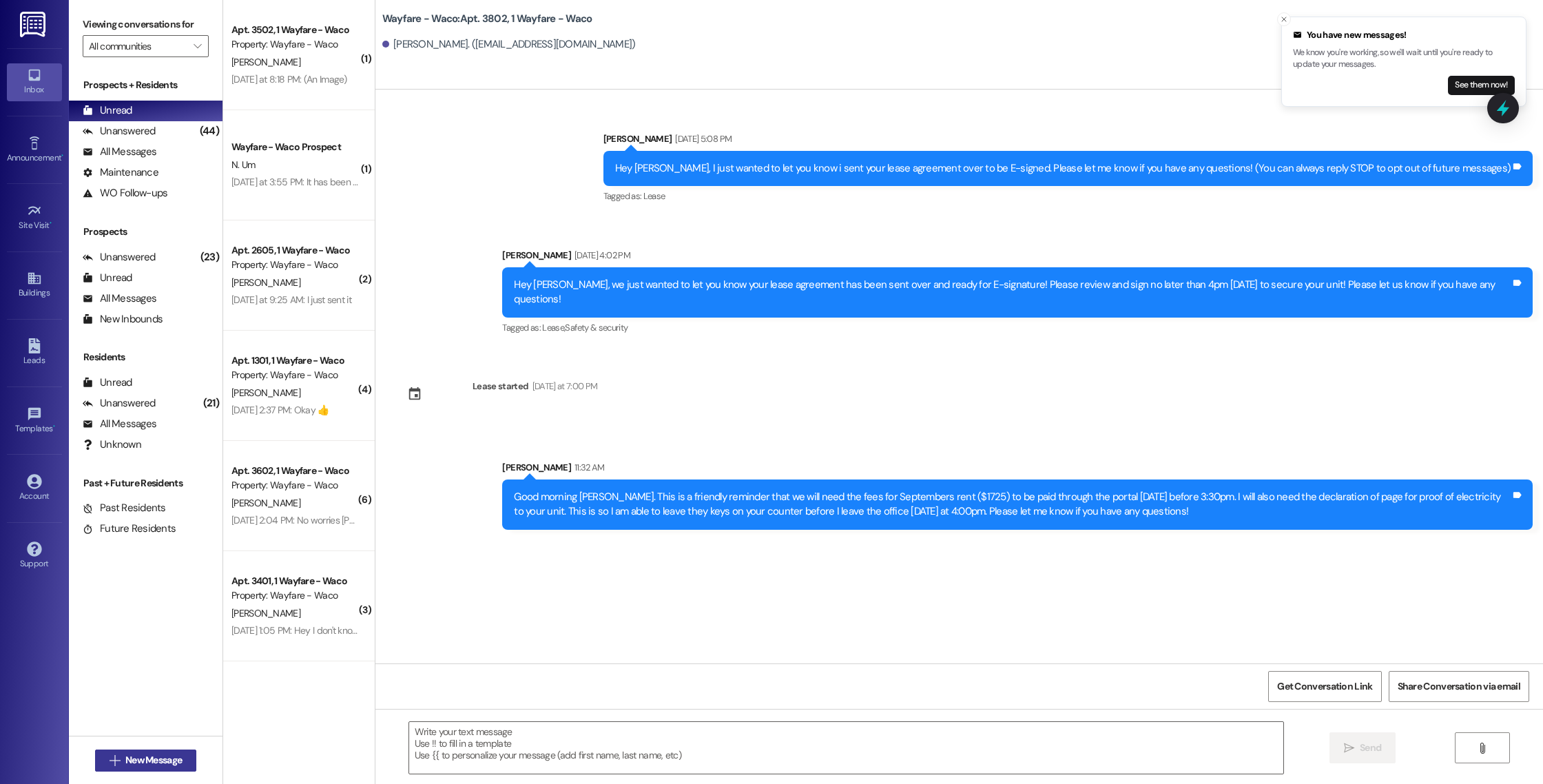
click at [144, 761] on span "New Message" at bounding box center [154, 761] width 57 height 14
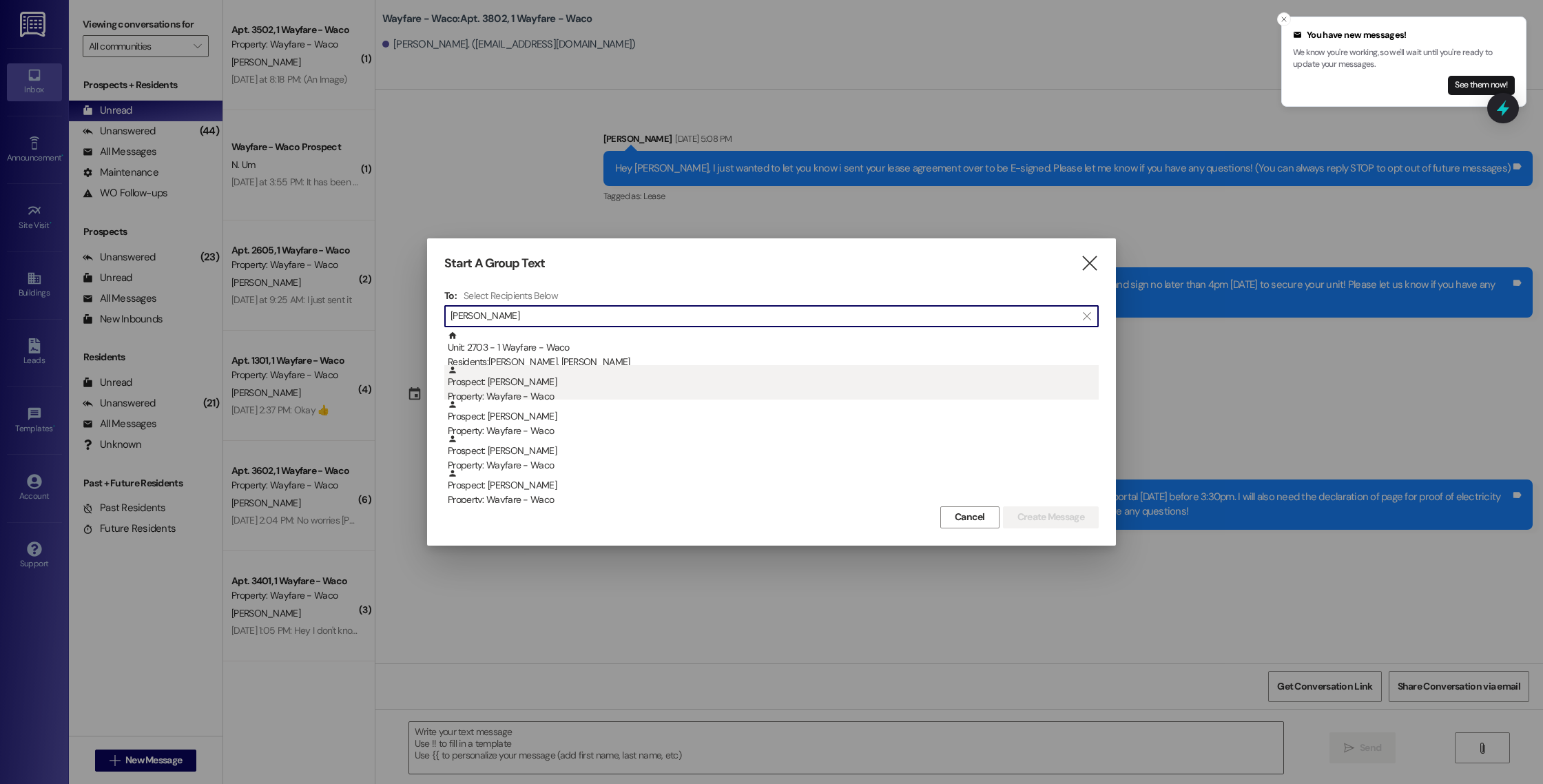
type input "[PERSON_NAME]"
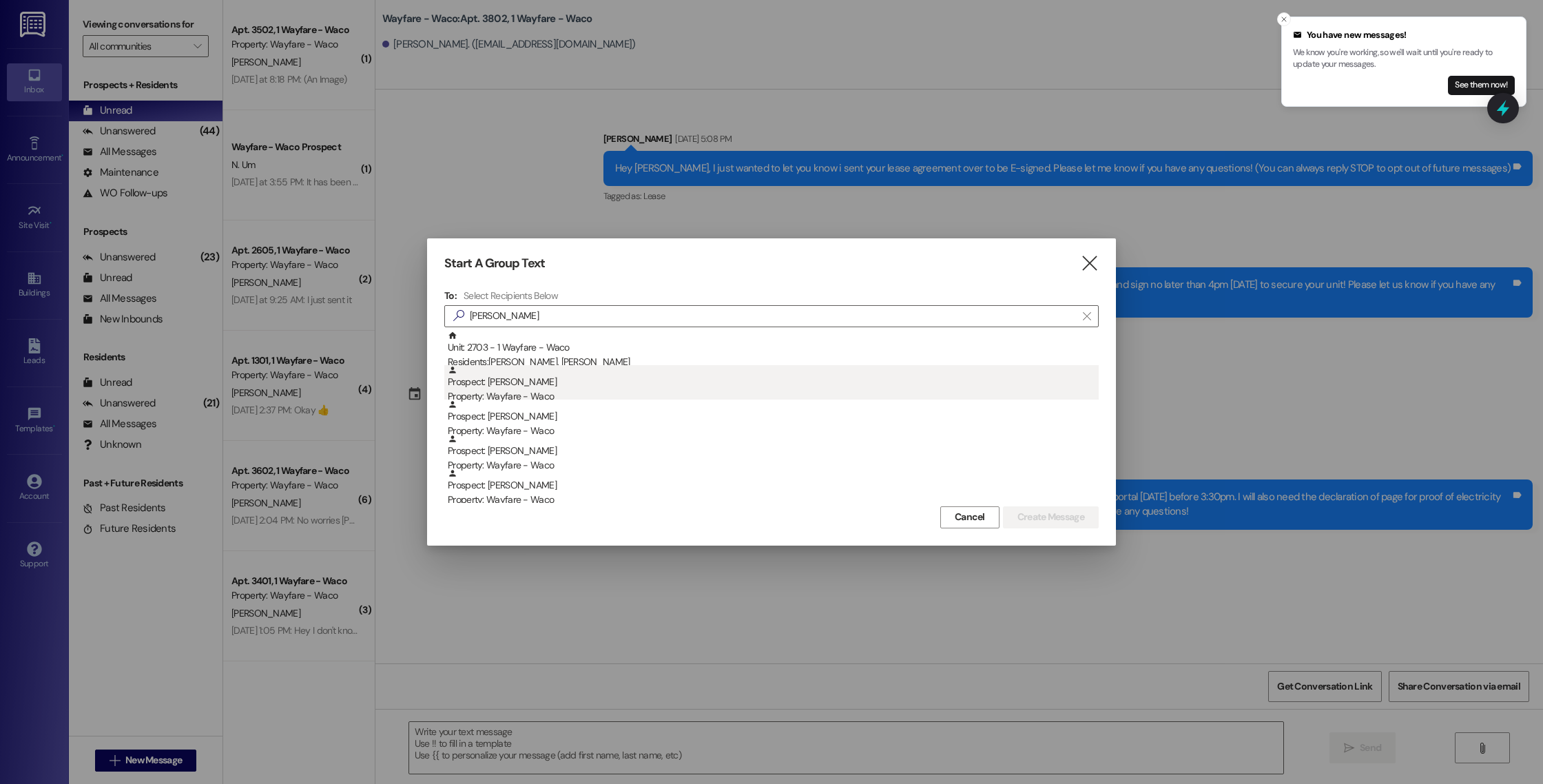
click at [736, 384] on div "Prospect: [PERSON_NAME] Property: Wayfare - Waco" at bounding box center [773, 385] width 651 height 40
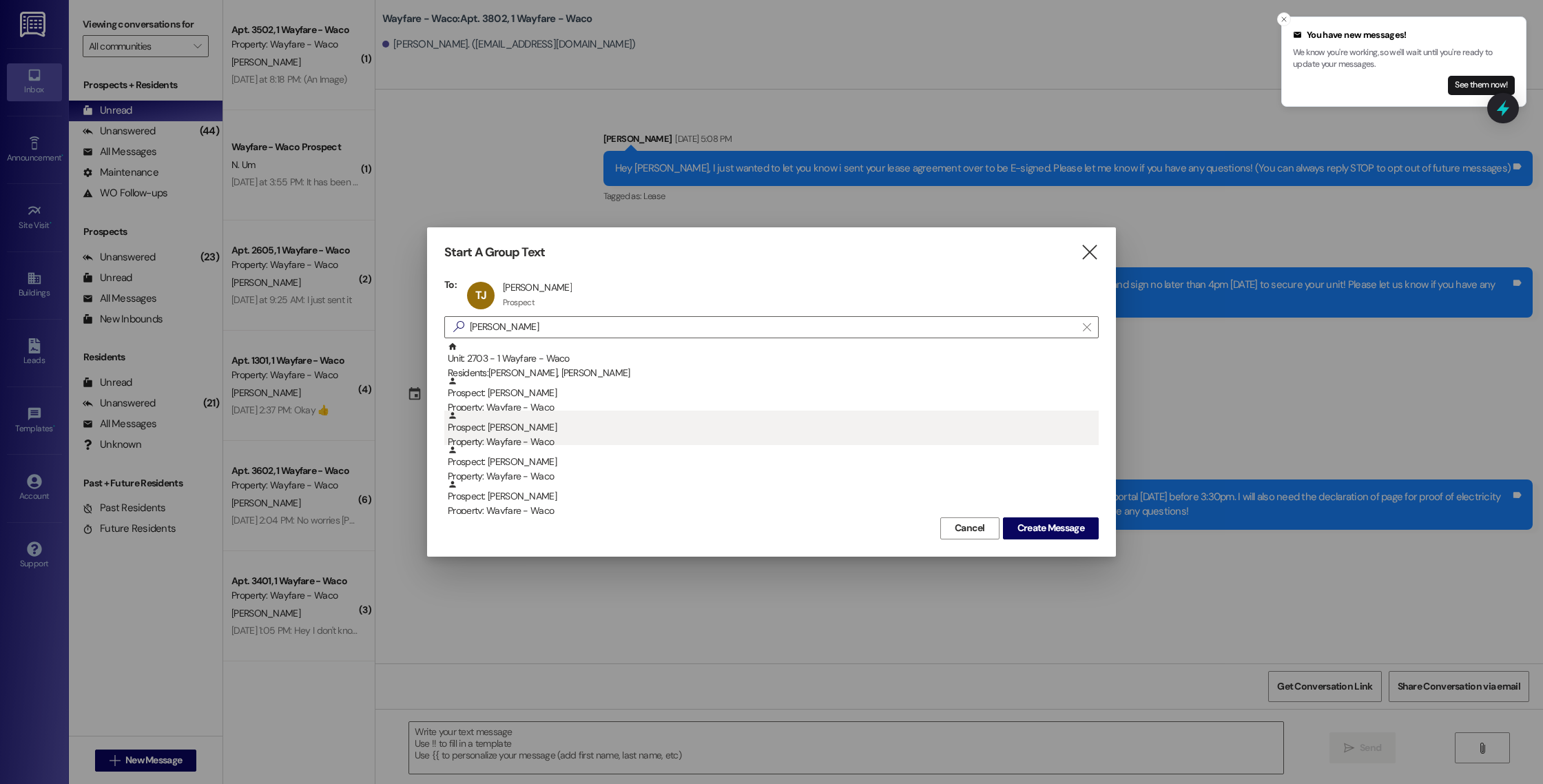
click at [687, 425] on div "Prospect: [PERSON_NAME] Property: Wayfare - Waco" at bounding box center [773, 430] width 651 height 40
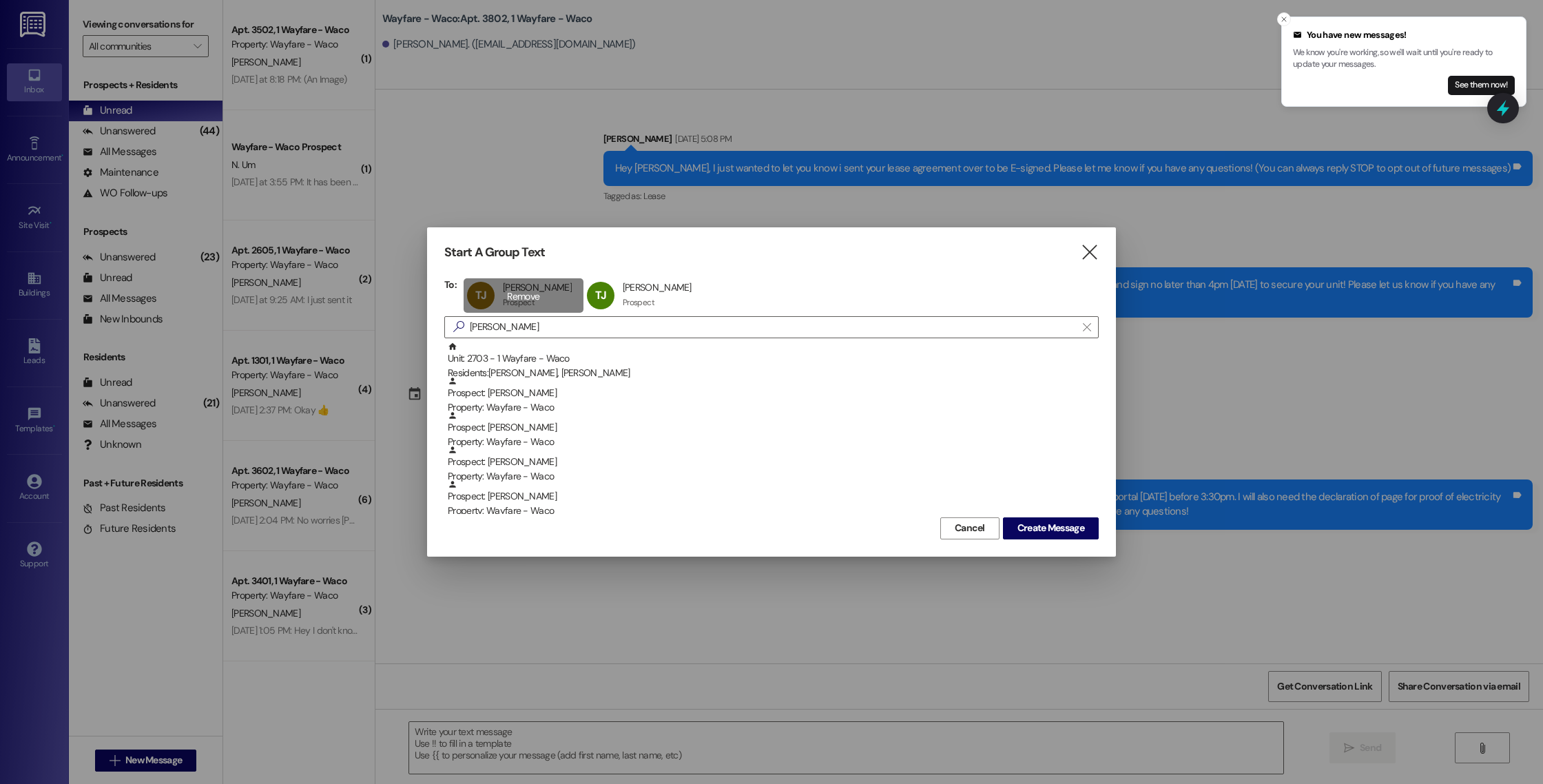
click at [551, 296] on div "[PERSON_NAME] [PERSON_NAME] [PERSON_NAME] Prospect Prospect click to remove" at bounding box center [523, 295] width 119 height 34
click at [1062, 529] on span "Create Message" at bounding box center [1051, 528] width 66 height 14
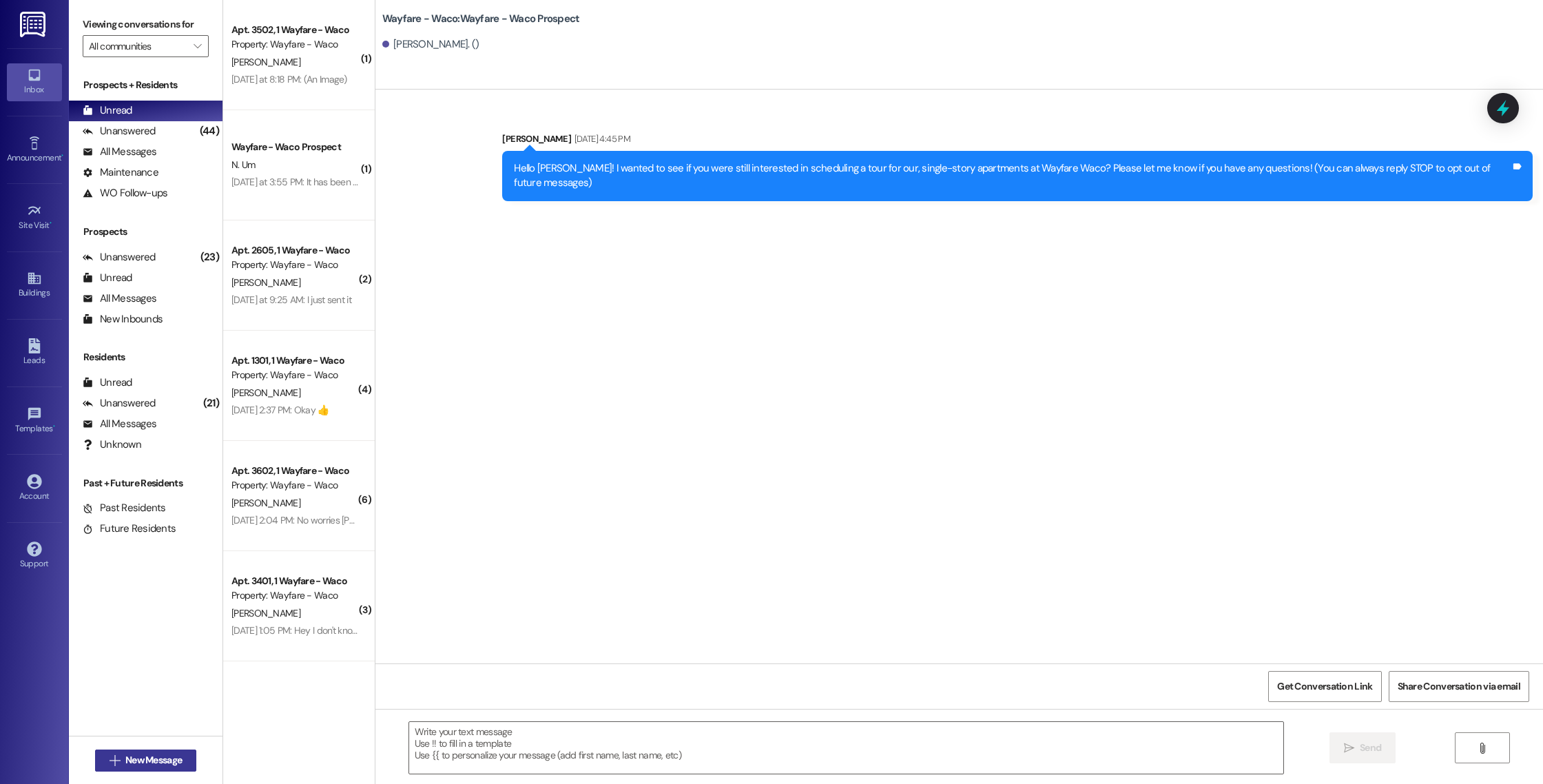
click at [107, 765] on span " New Message" at bounding box center [145, 761] width 78 height 14
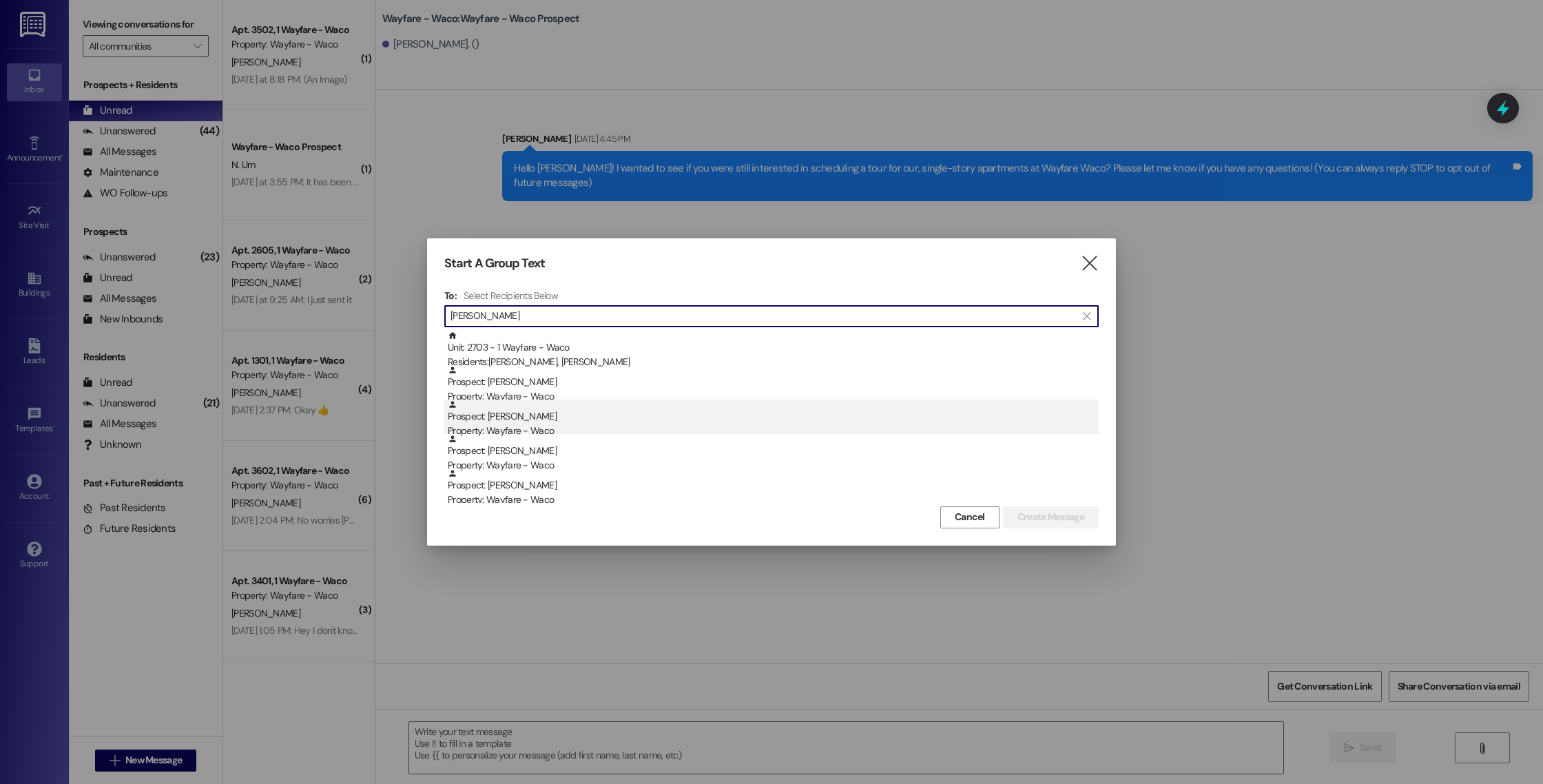
type input "[PERSON_NAME]"
click at [631, 420] on div "Prospect: [PERSON_NAME] Property: Wayfare - Waco" at bounding box center [773, 419] width 651 height 40
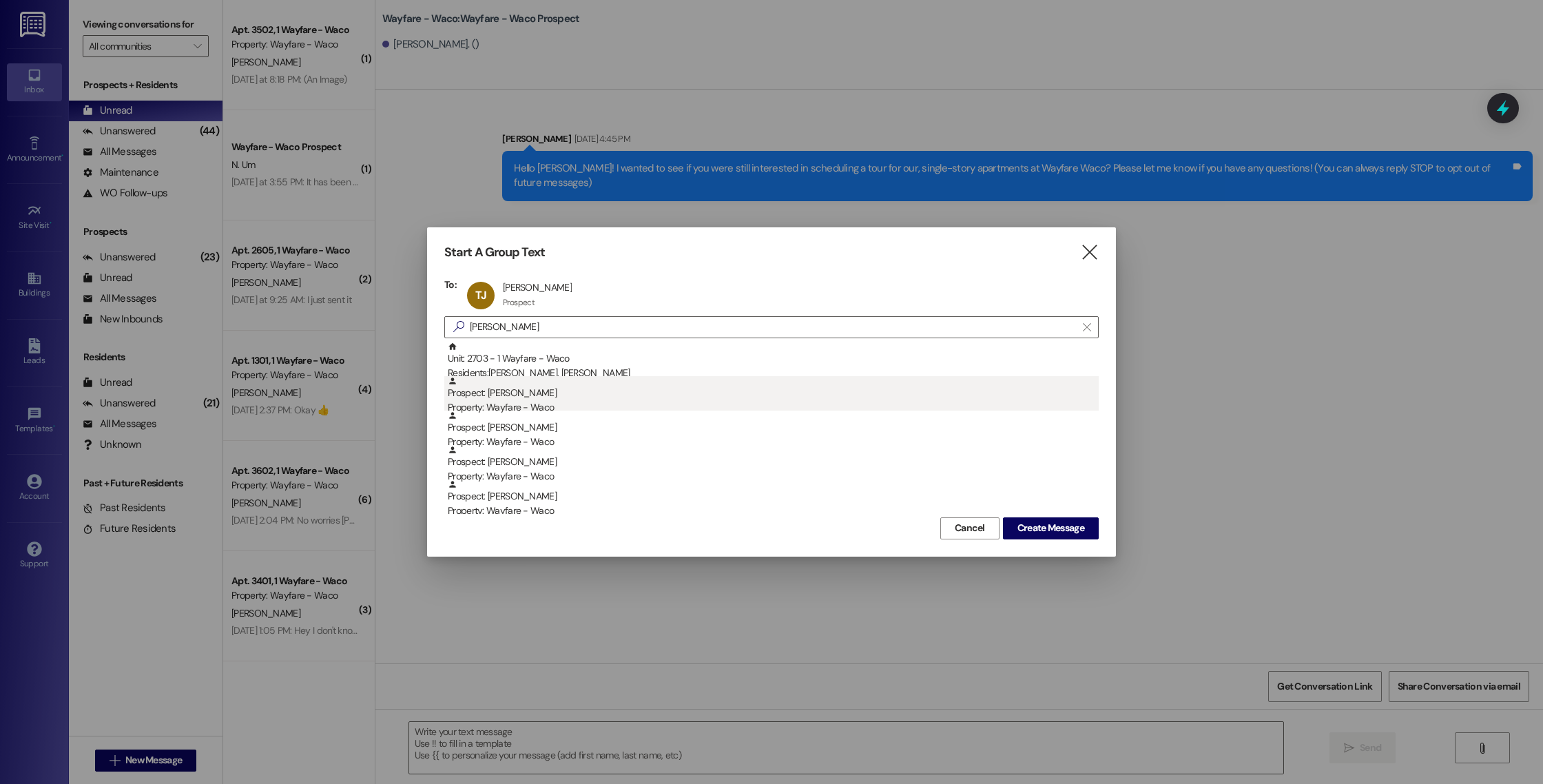
click at [622, 401] on div "Property: Wayfare - Waco" at bounding box center [773, 408] width 651 height 14
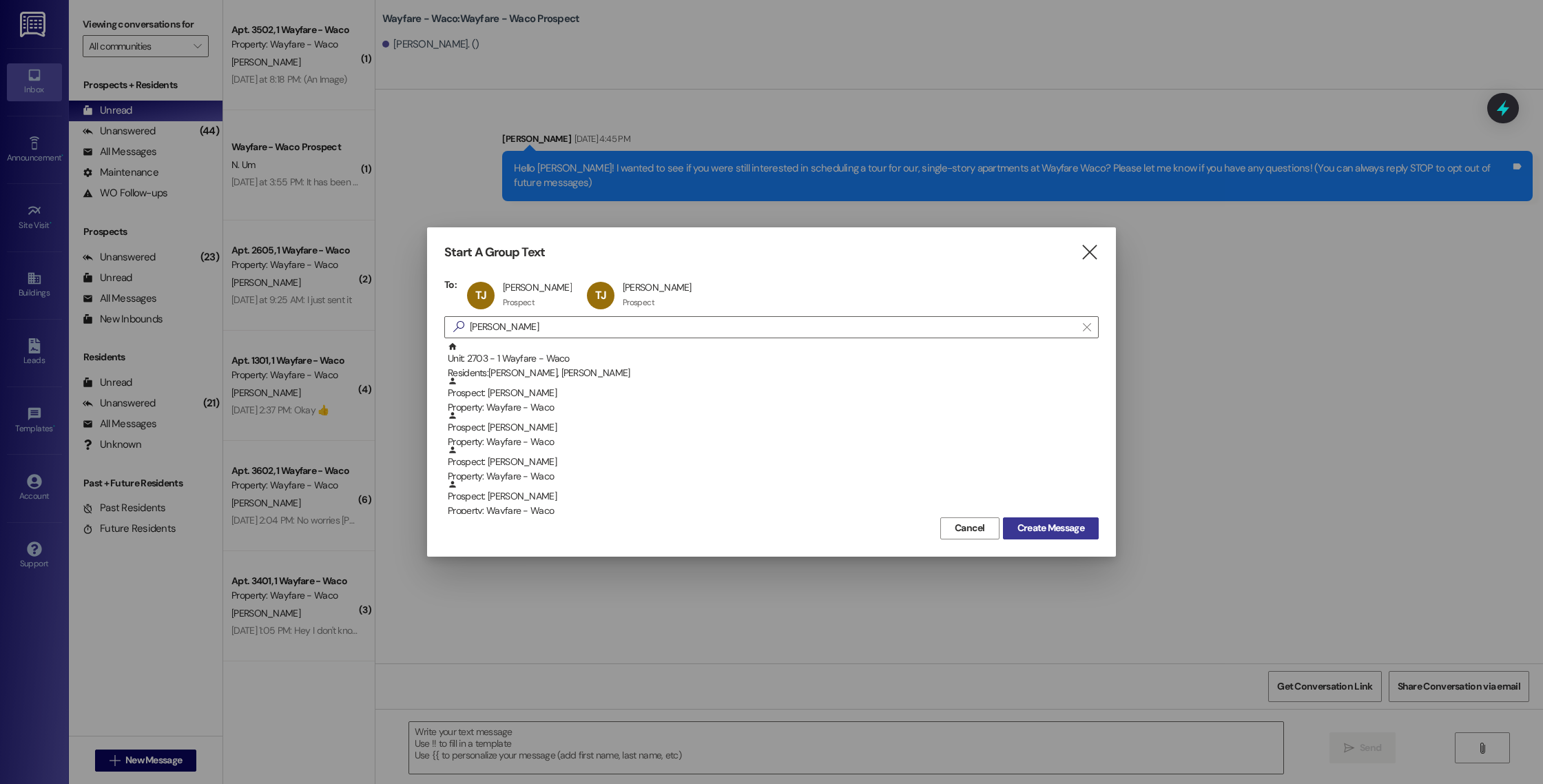
click at [1071, 522] on span "Create Message" at bounding box center [1051, 528] width 66 height 14
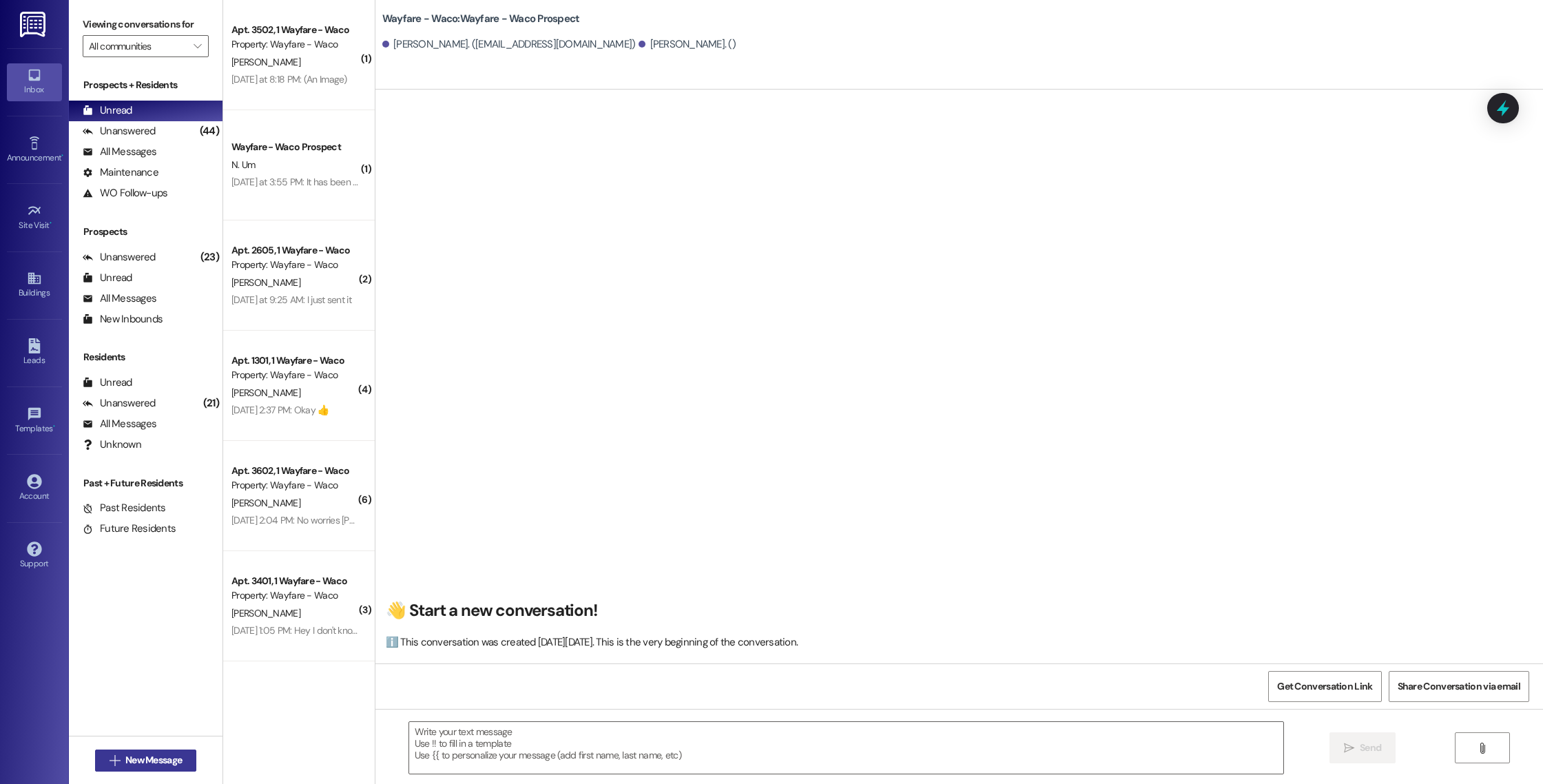
click at [136, 756] on span "New Message" at bounding box center [154, 761] width 57 height 14
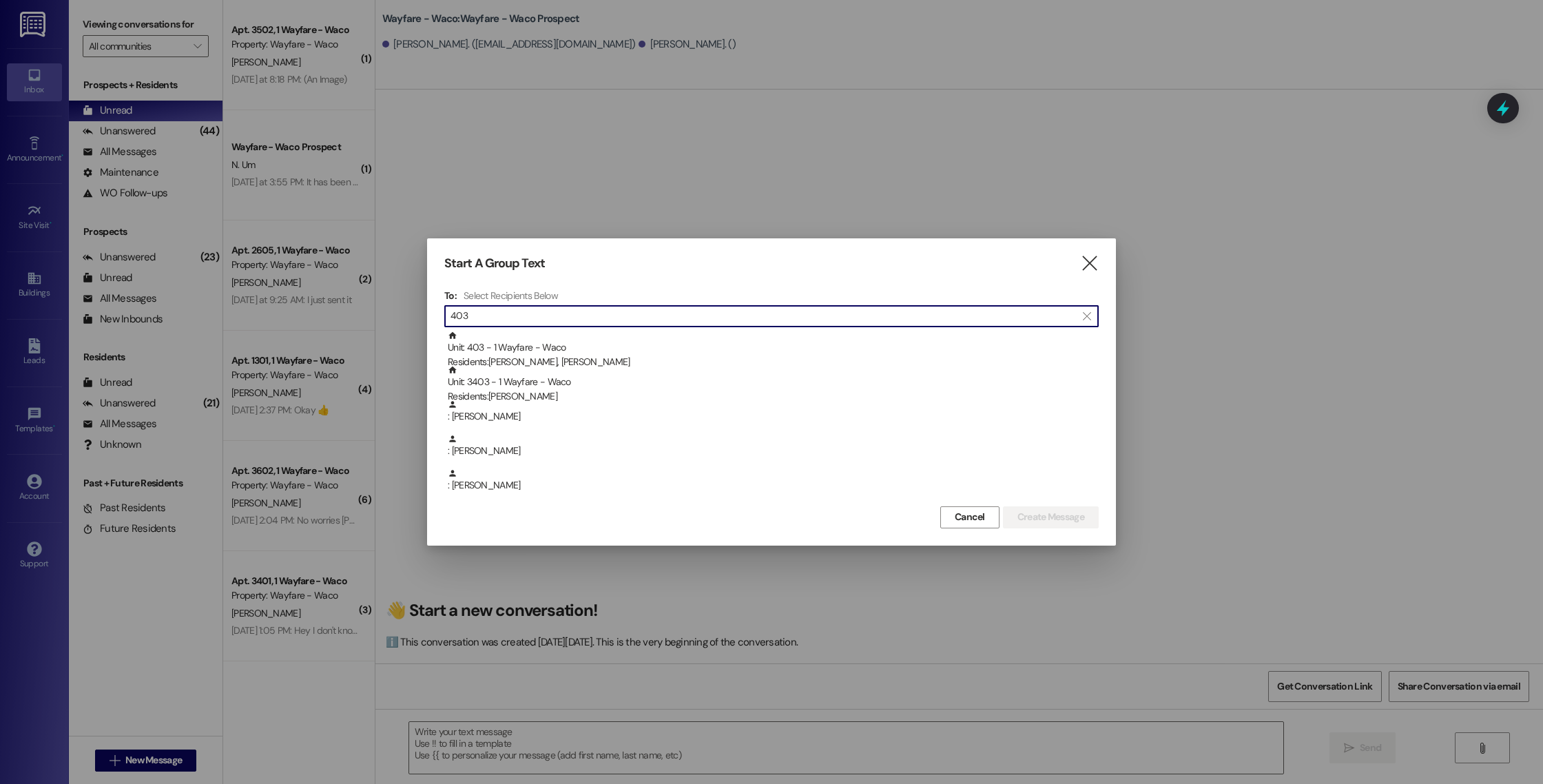
click at [789, 313] on input "403" at bounding box center [763, 315] width 626 height 19
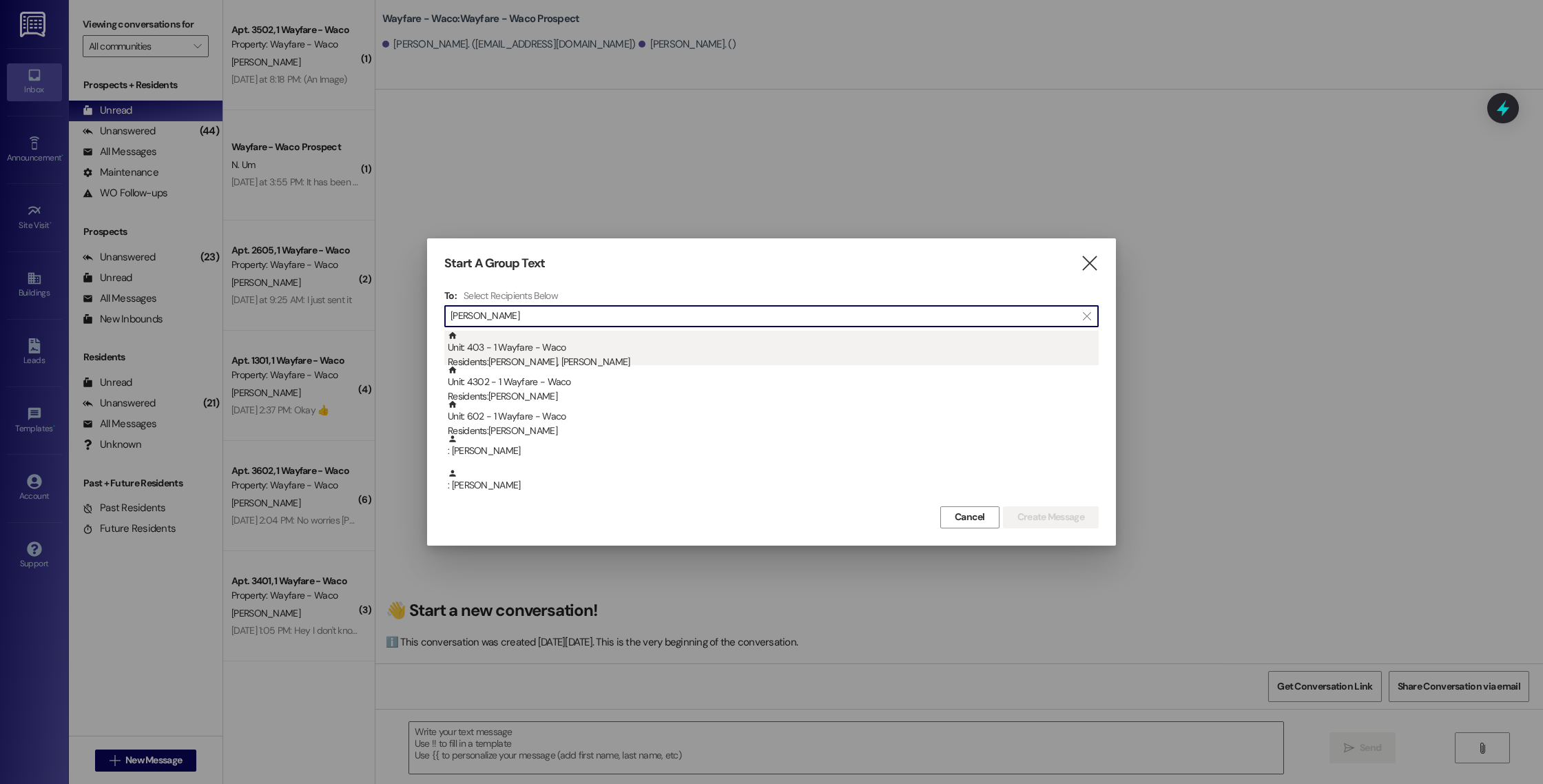
type input "[PERSON_NAME]"
click at [643, 349] on div "Unit: 403 - 1 Wayfare - Waco Residents: [PERSON_NAME], [PERSON_NAME]" at bounding box center [773, 350] width 651 height 40
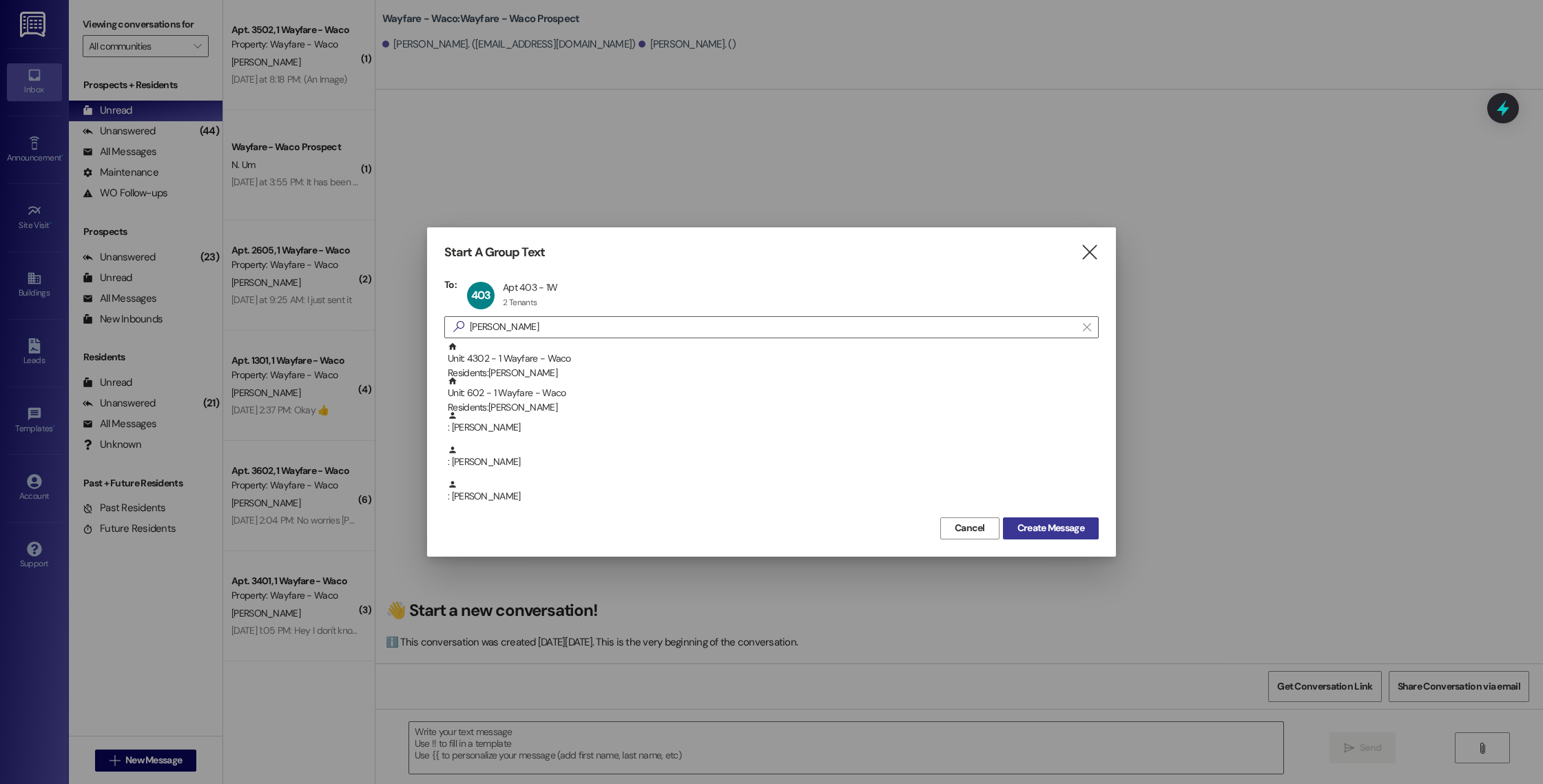
click at [1025, 528] on span "Create Message" at bounding box center [1051, 528] width 66 height 14
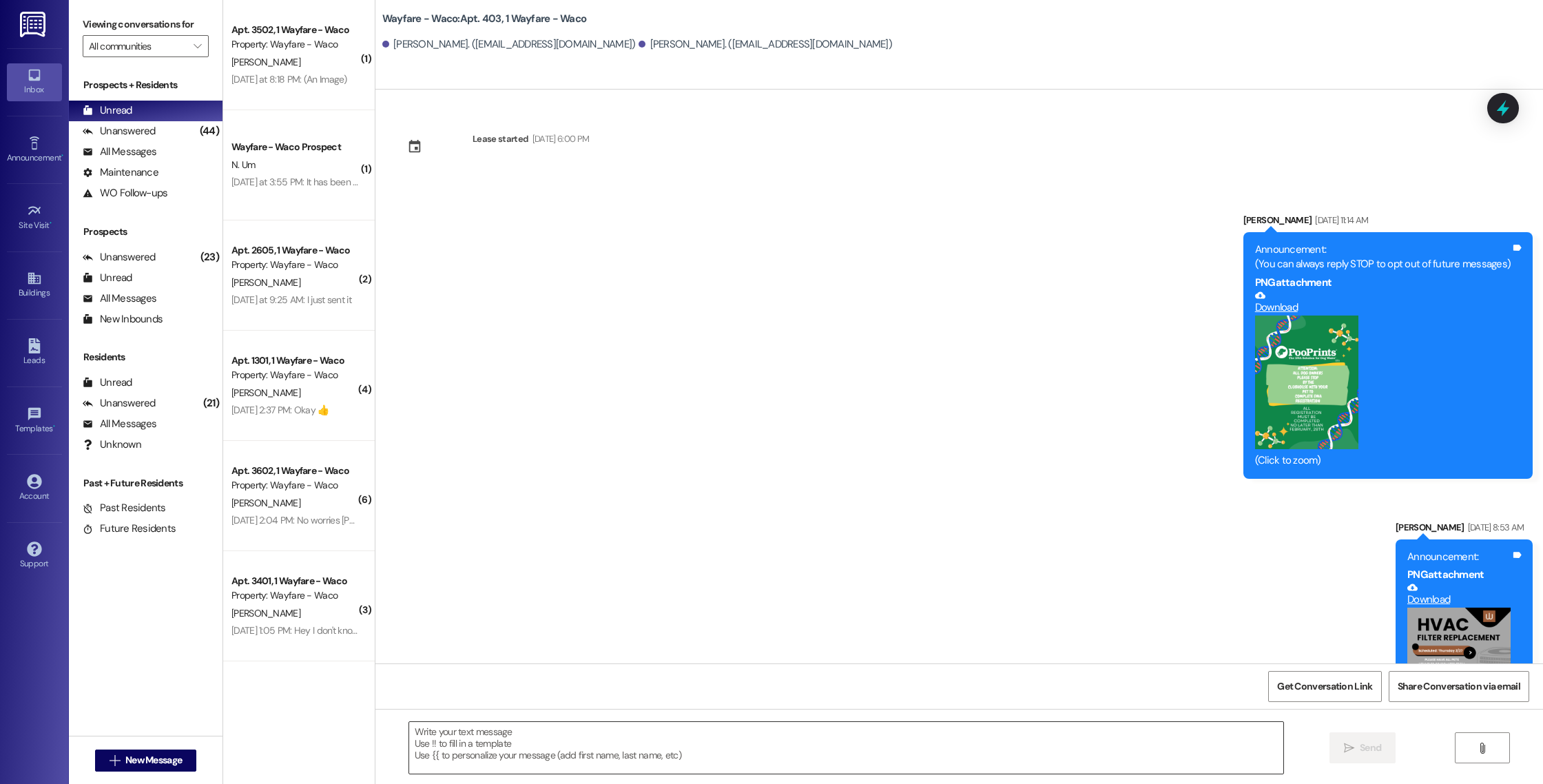
scroll to position [12109, 0]
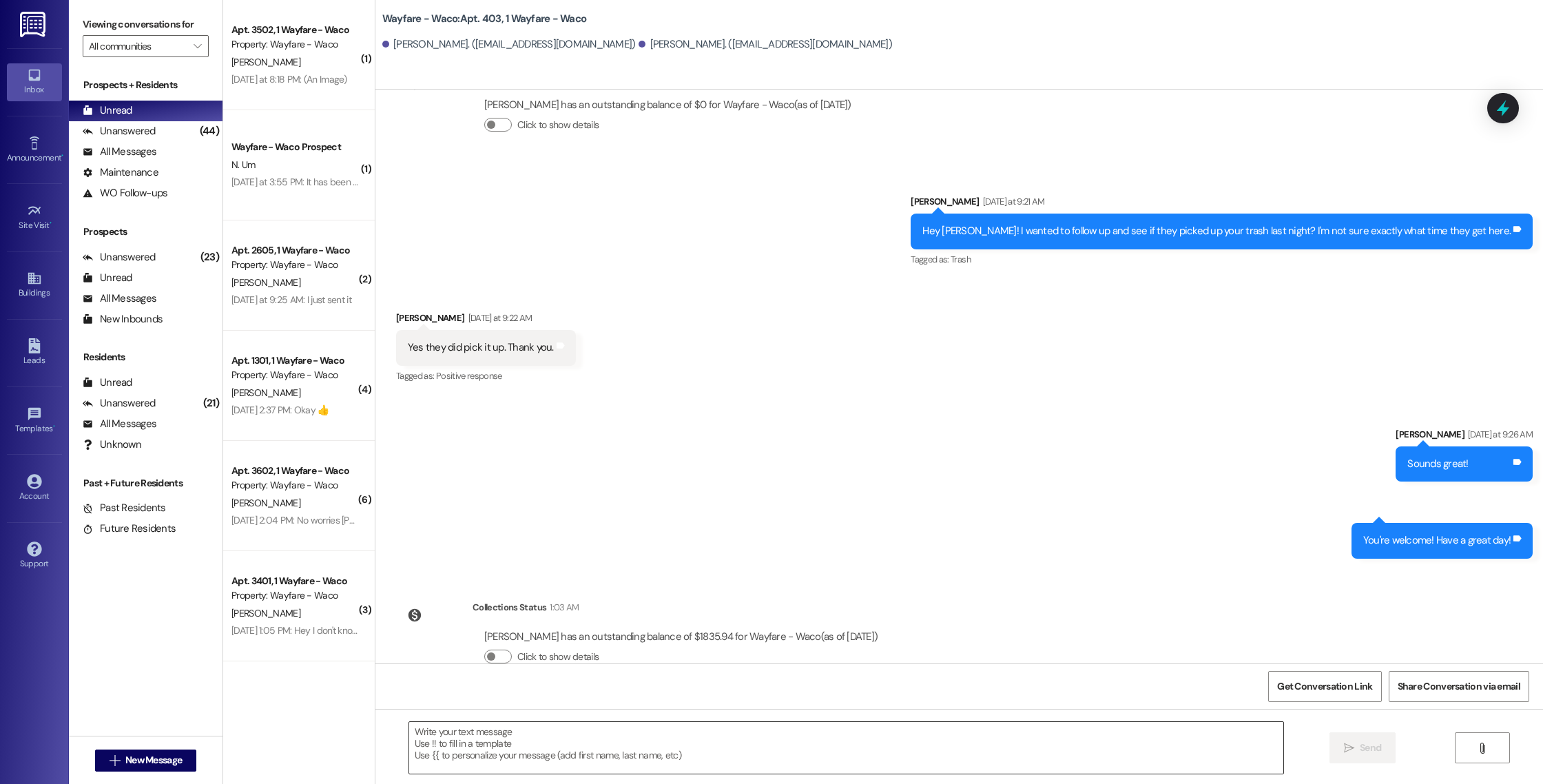
click at [510, 747] on textarea at bounding box center [847, 748] width 875 height 52
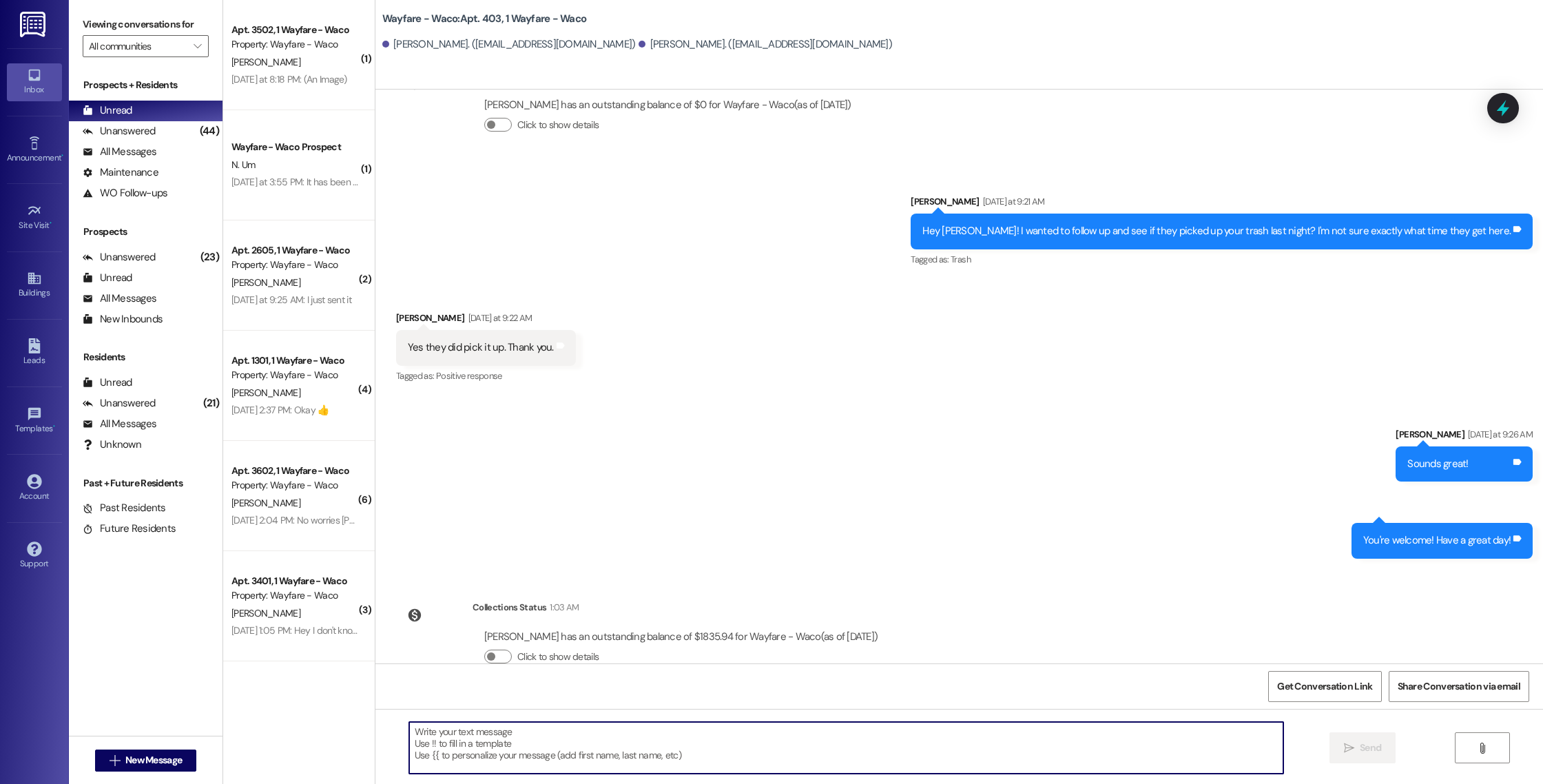
paste textarea "[URL][DOMAIN_NAME]"
type textarea "[URL][DOMAIN_NAME]"
click at [1369, 747] on span "Send" at bounding box center [1371, 748] width 22 height 14
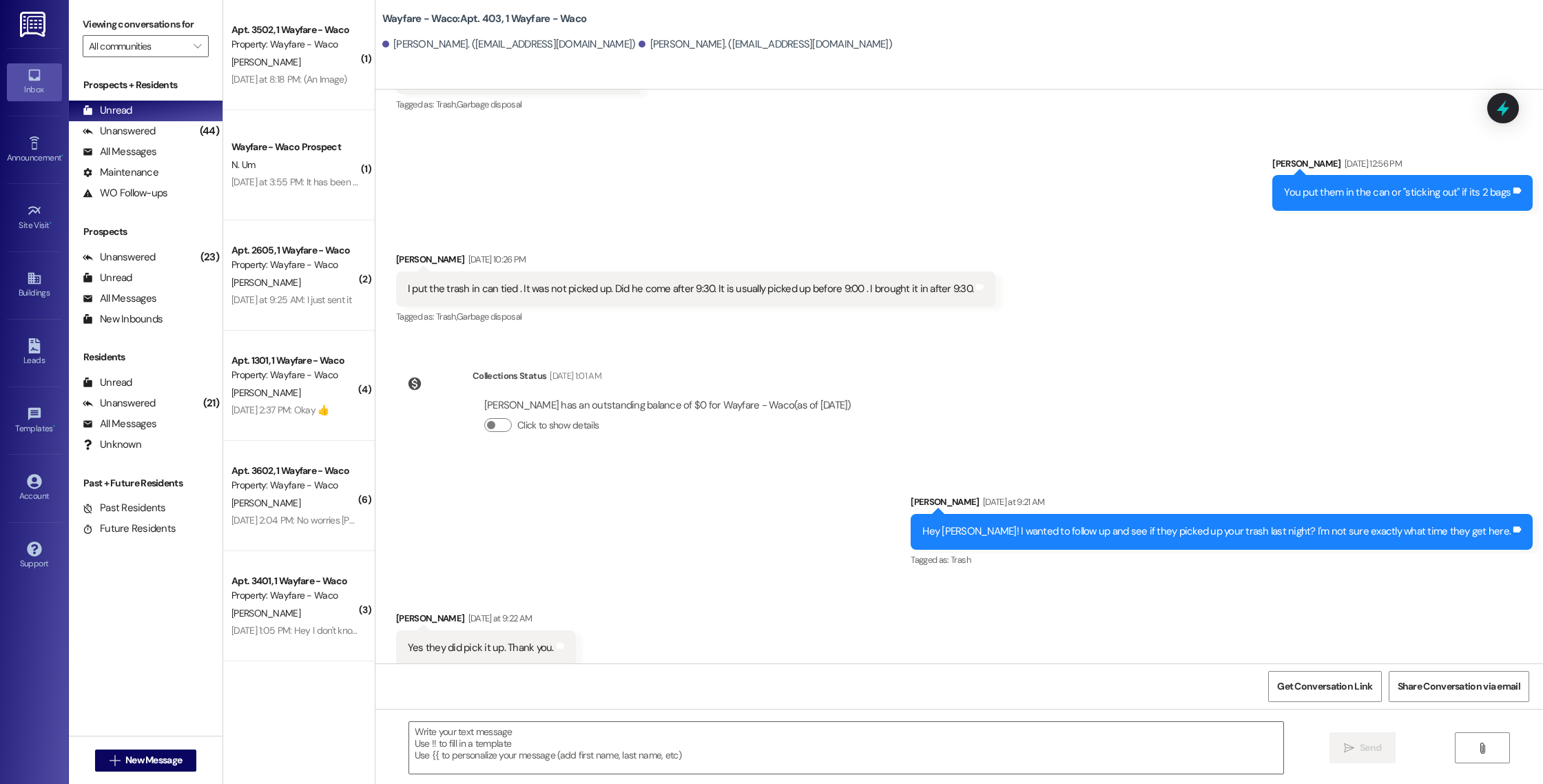
scroll to position [12205, 0]
